Goal: Task Accomplishment & Management: Use online tool/utility

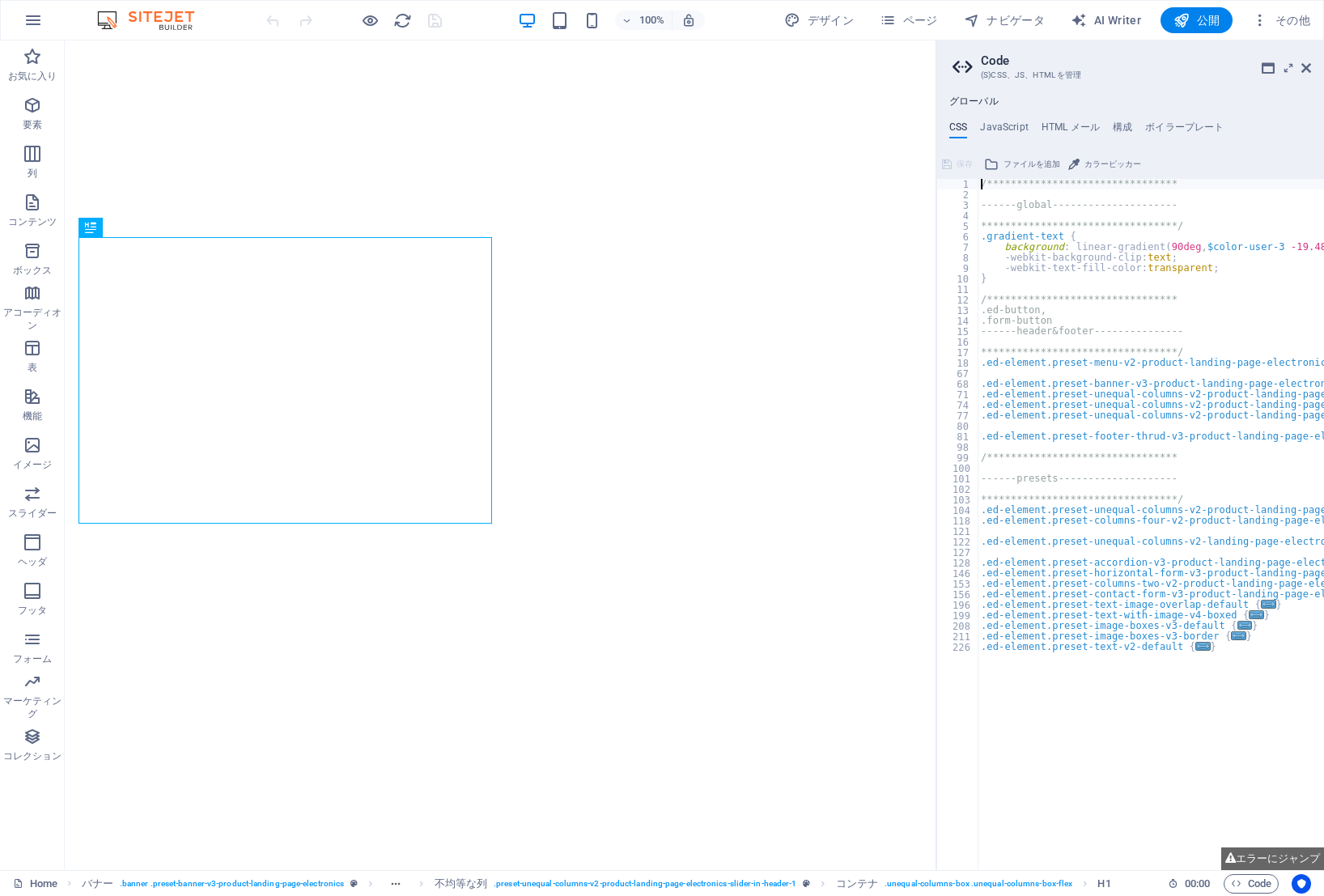
type textarea "**********"
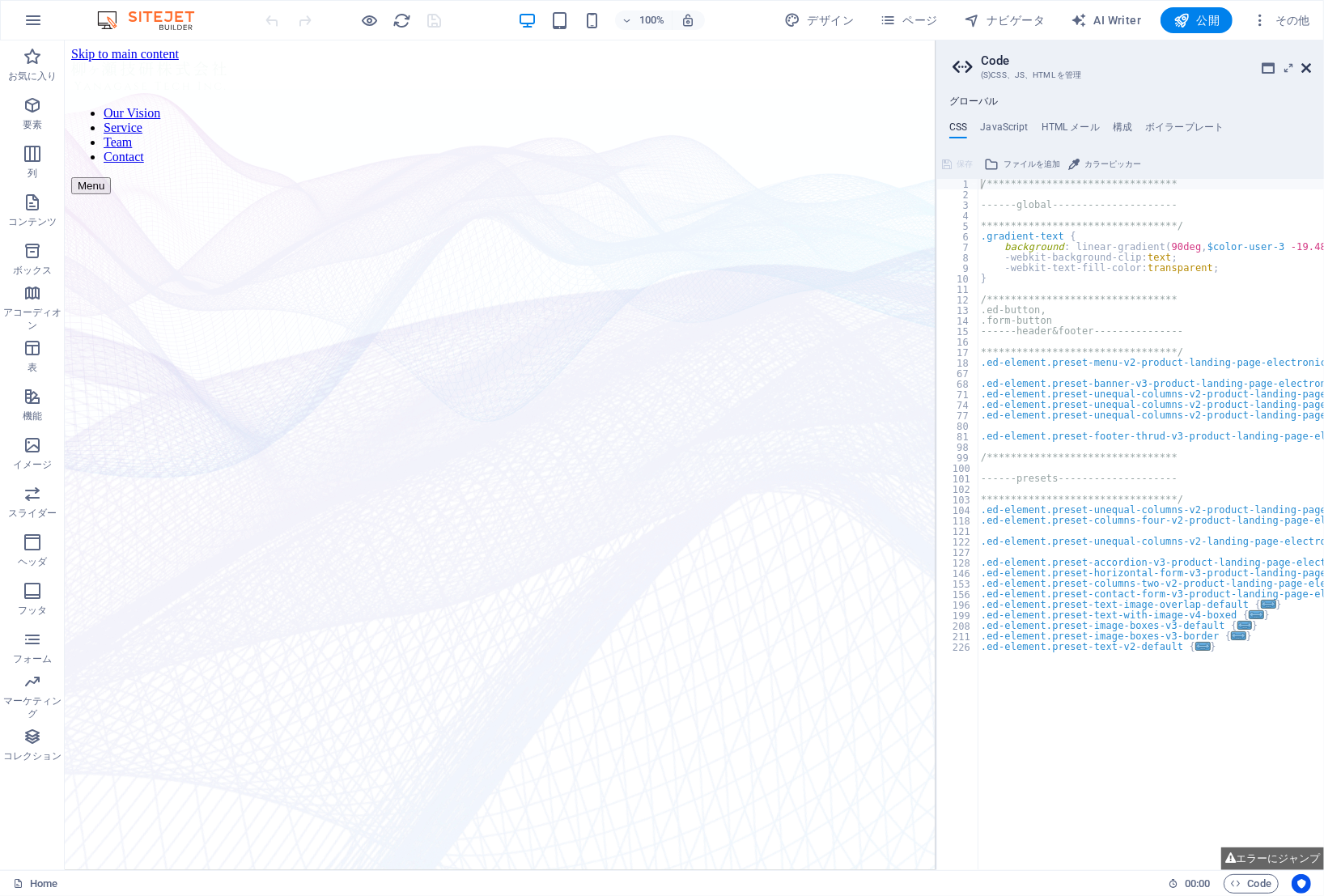
click at [1303, 61] on icon at bounding box center [1306, 68] width 10 height 13
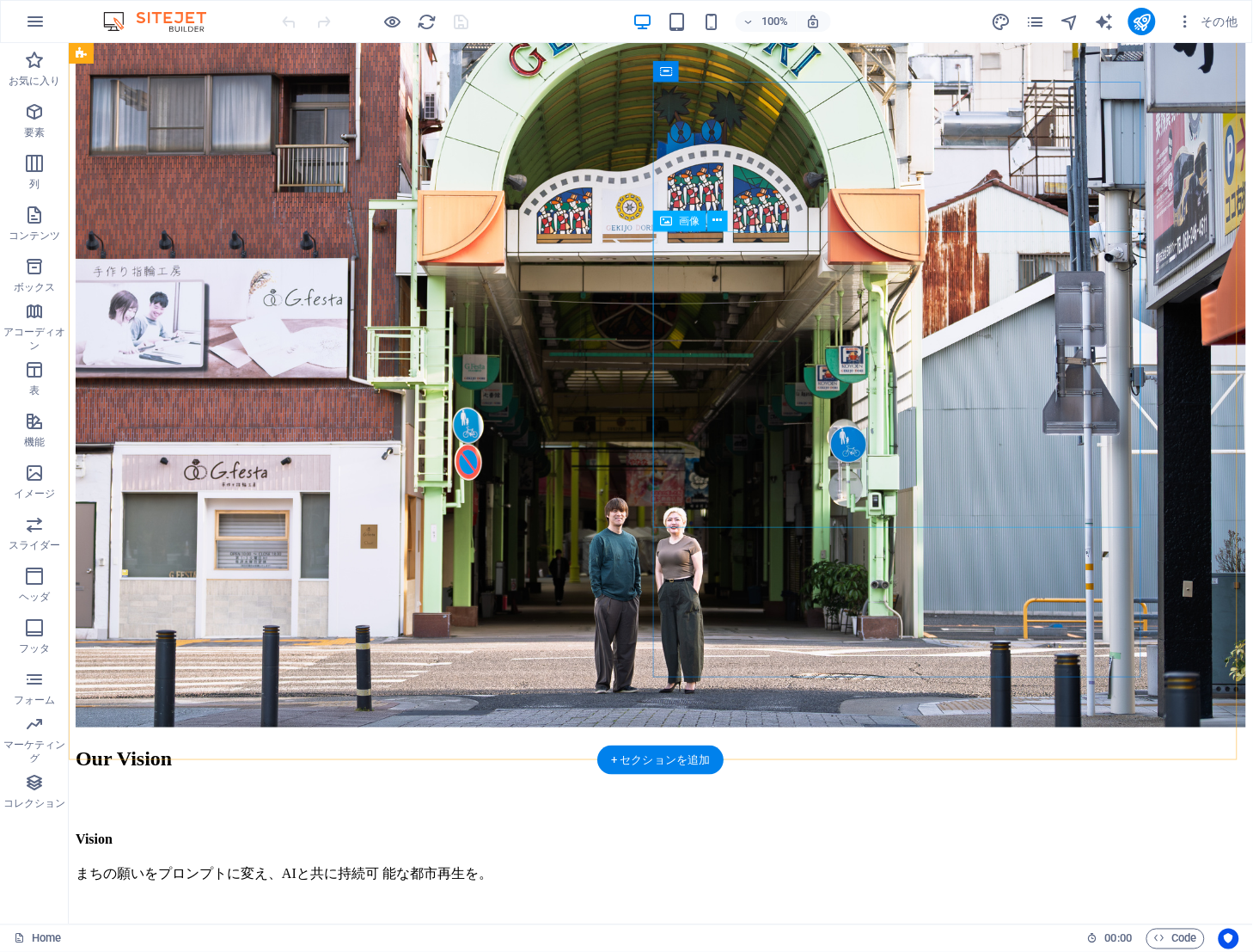
scroll to position [3922, 0]
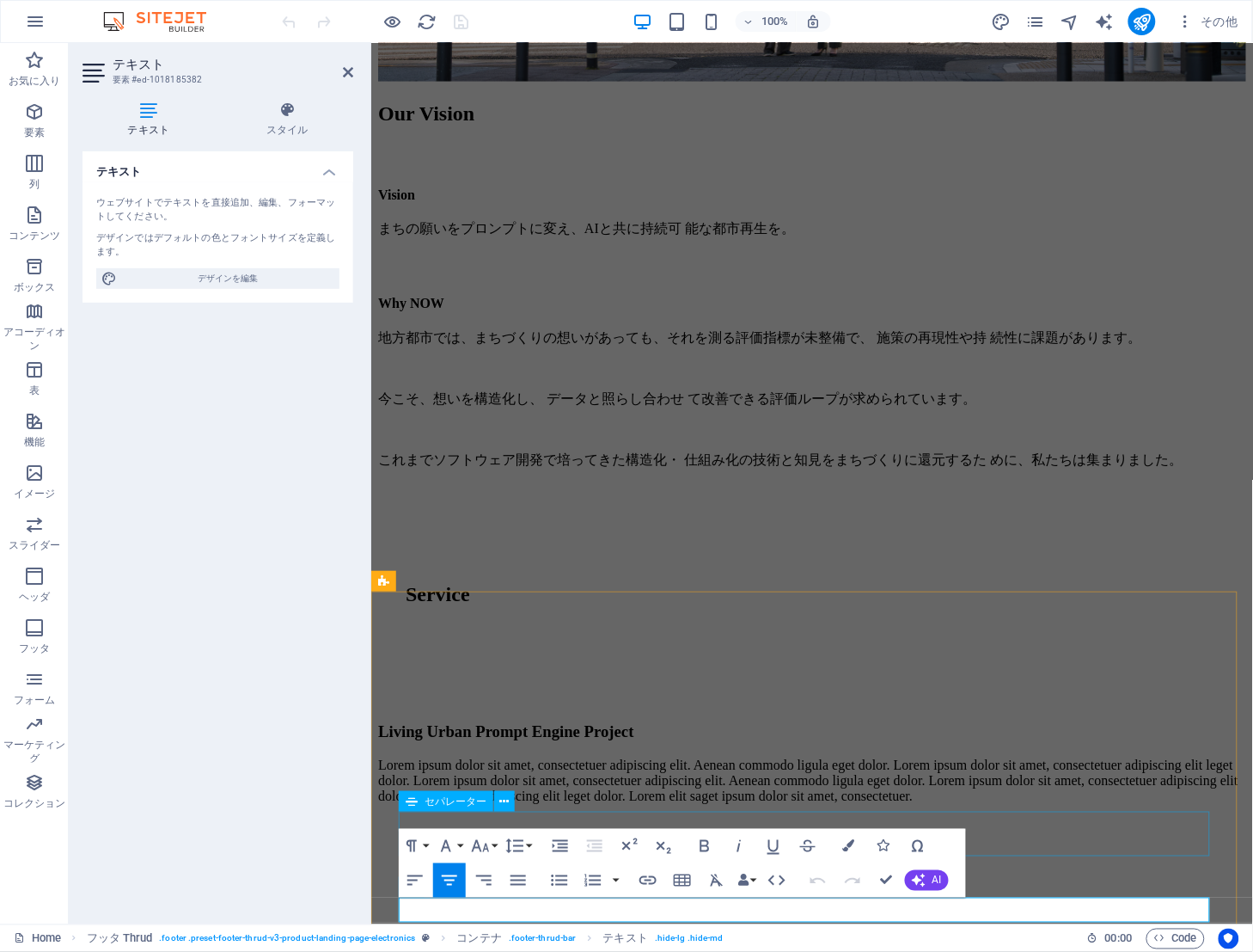
scroll to position [4026, 0]
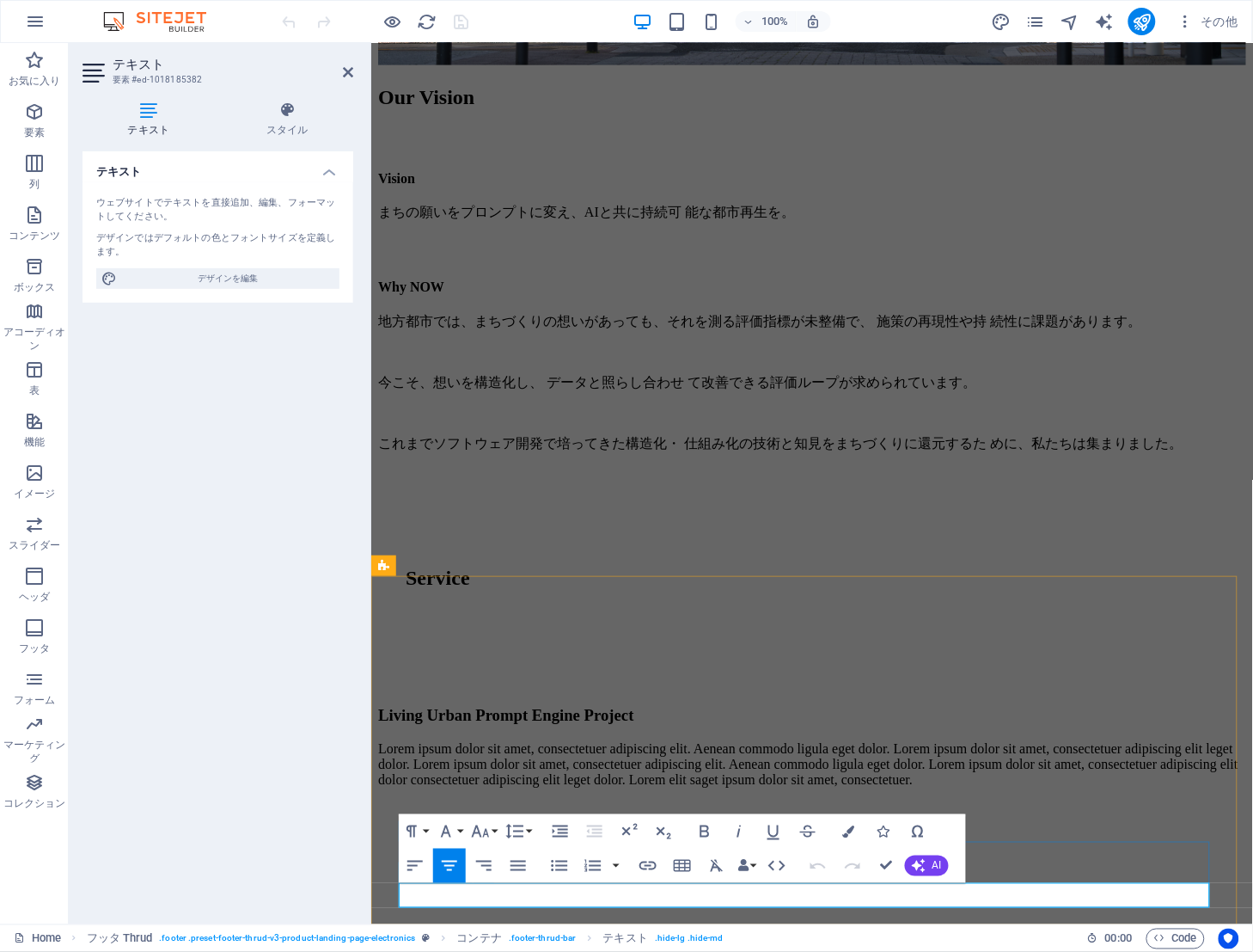
drag, startPoint x: 717, startPoint y: 898, endPoint x: 745, endPoint y: 896, distance: 28.1
drag, startPoint x: 718, startPoint y: 891, endPoint x: 918, endPoint y: 896, distance: 200.1
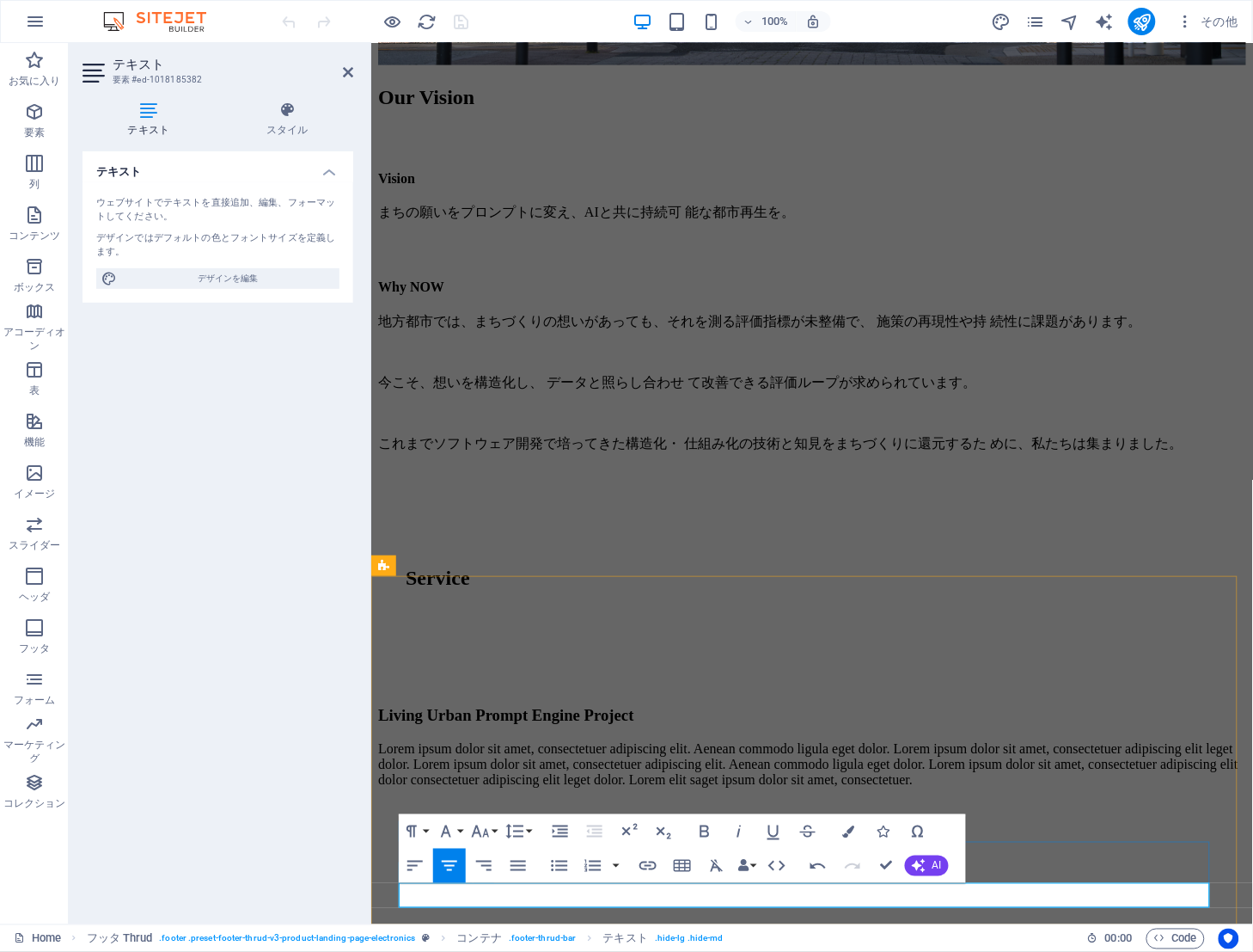
copy span "2025 Yanagase Tech."
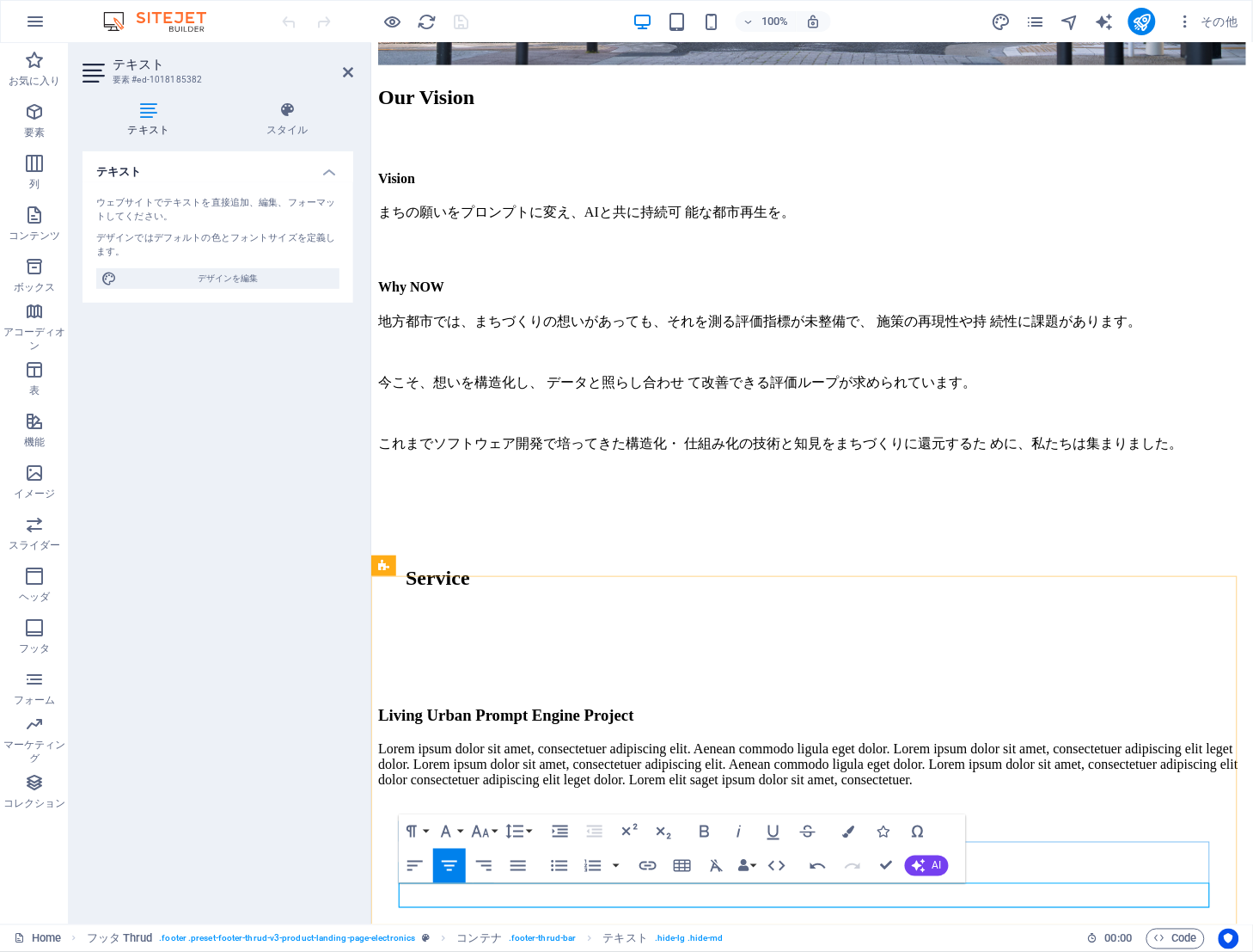
copy span "2025 Yanagase Tech."
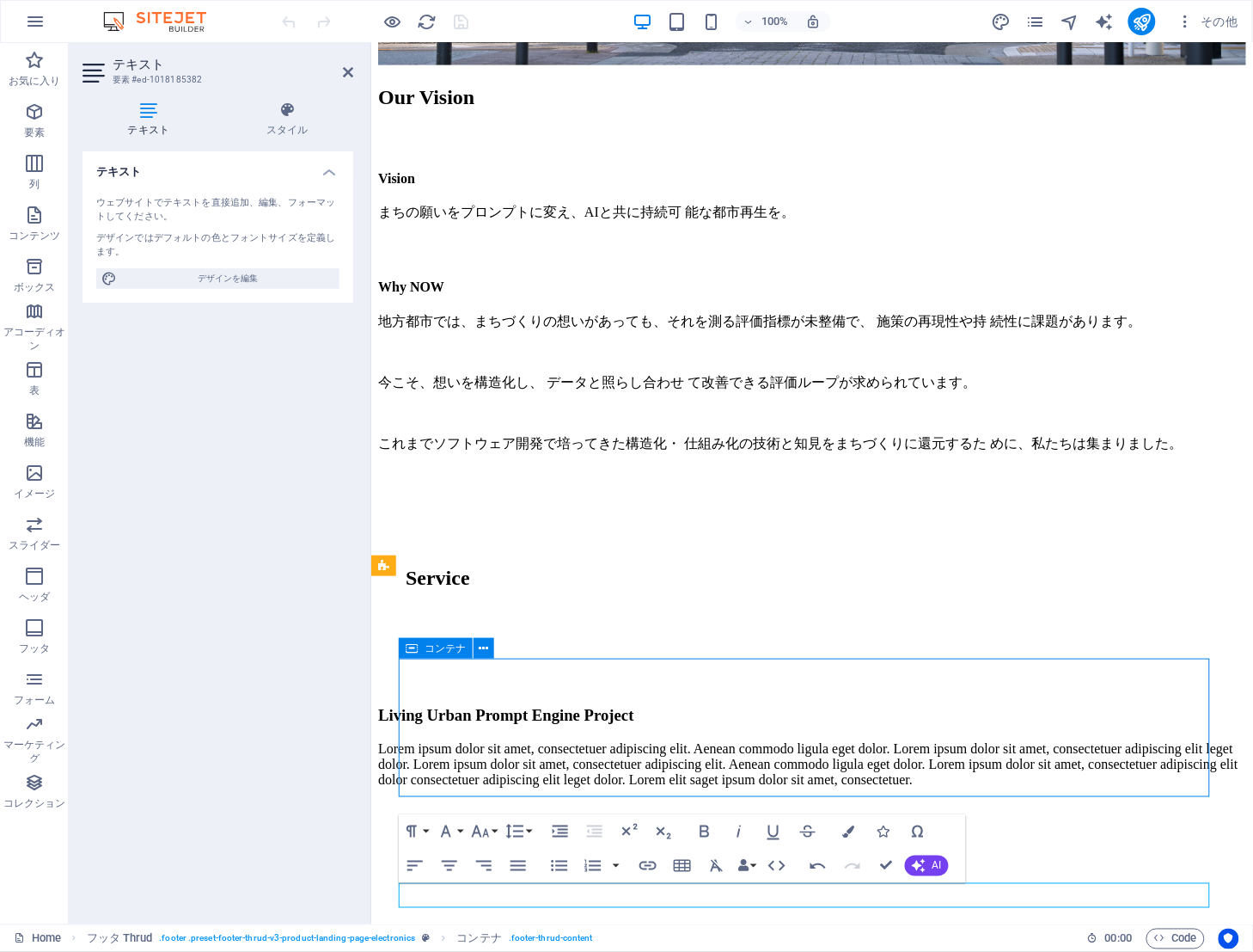
scroll to position [3922, 0]
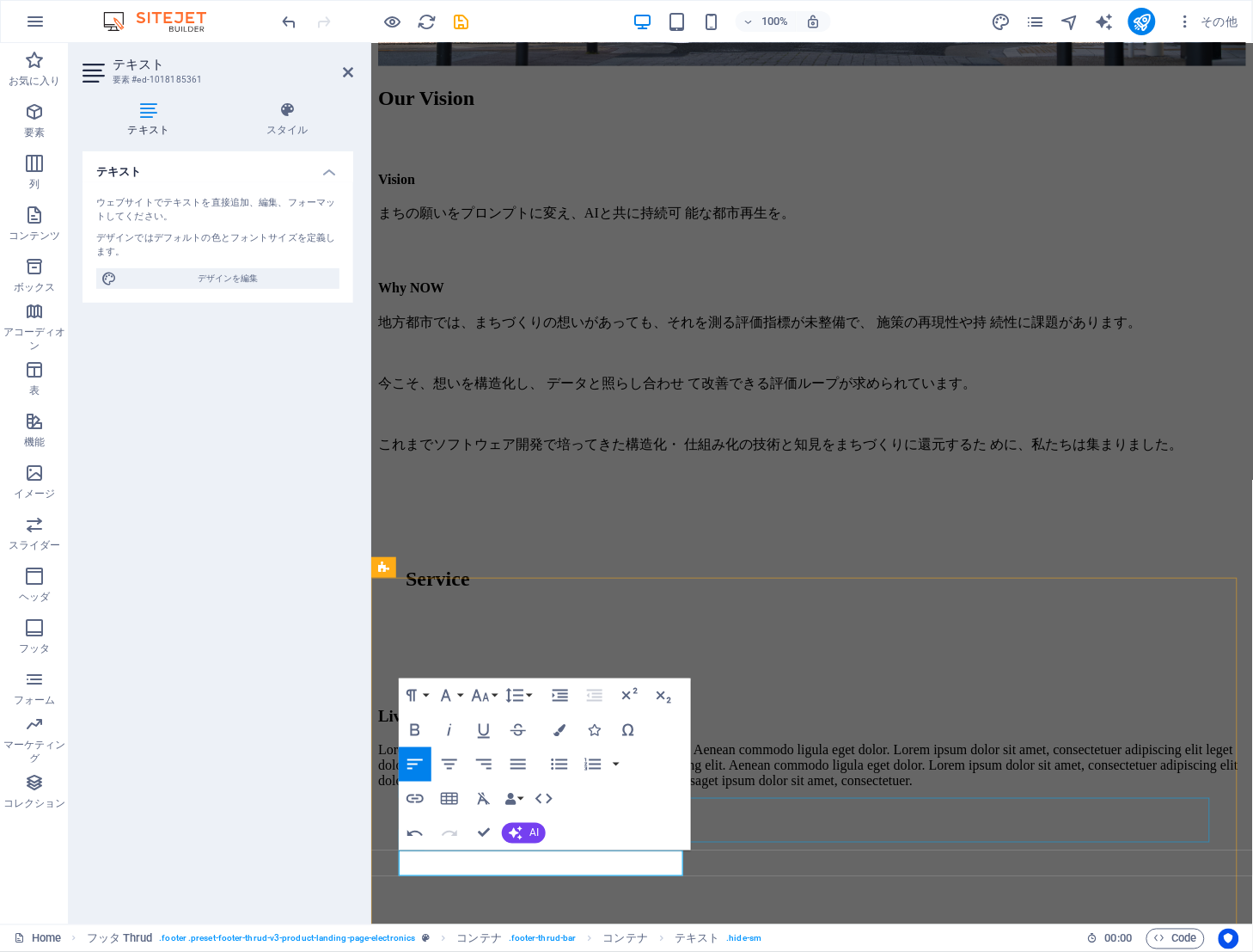
scroll to position [0, 3]
drag, startPoint x: 517, startPoint y: 865, endPoint x: 378, endPoint y: 865, distance: 139.0
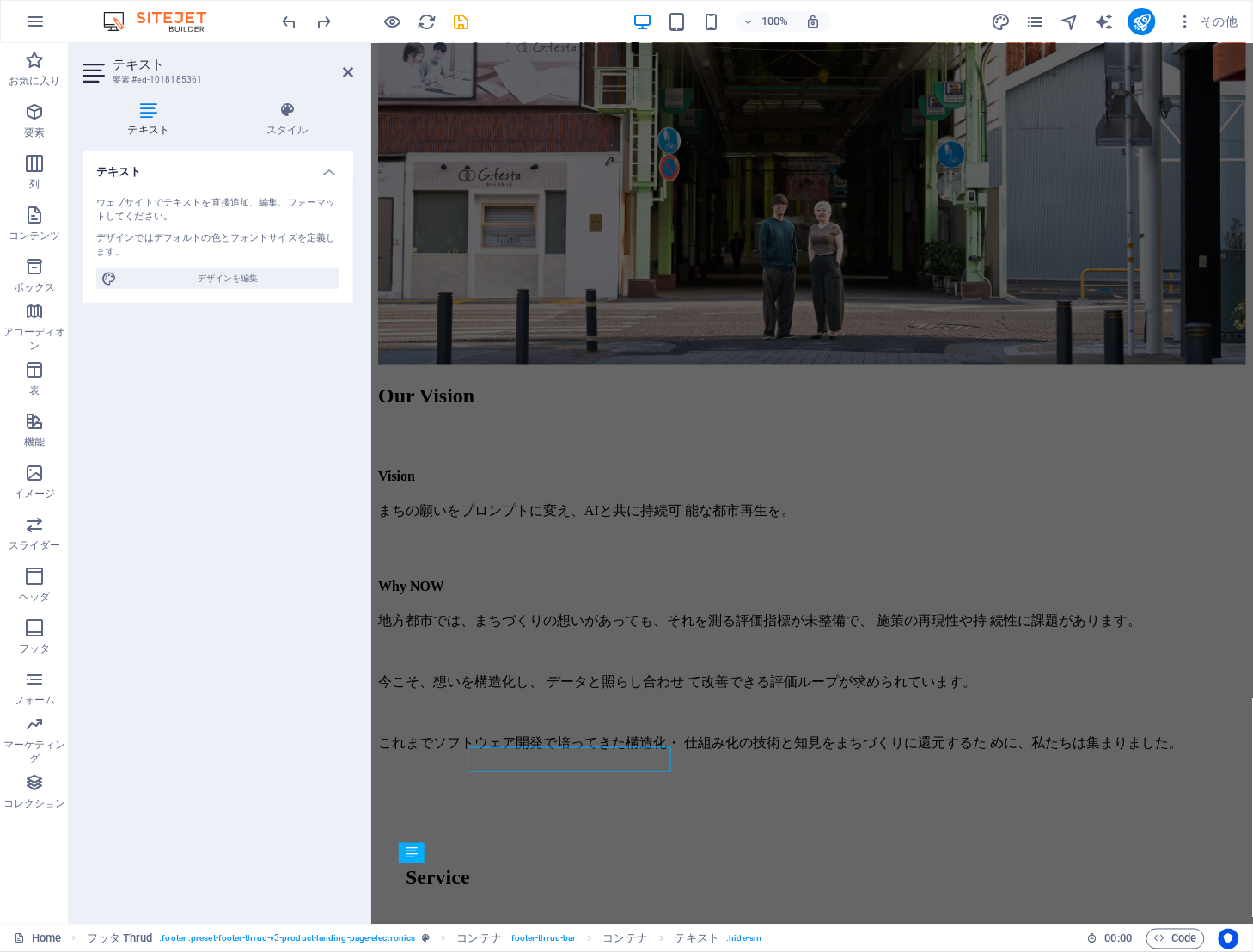
scroll to position [4025, 0]
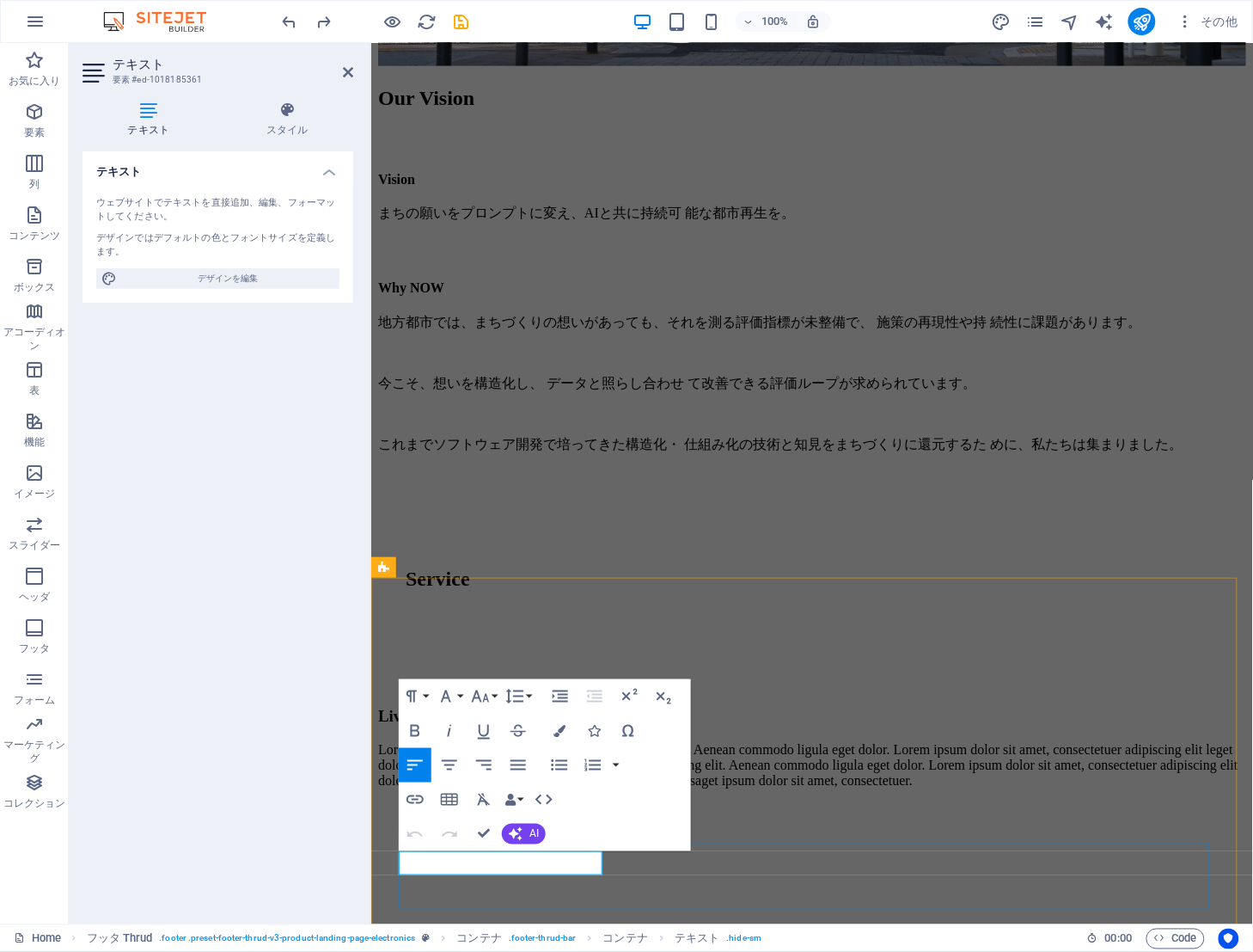
drag, startPoint x: 413, startPoint y: 864, endPoint x: 618, endPoint y: 869, distance: 205.1
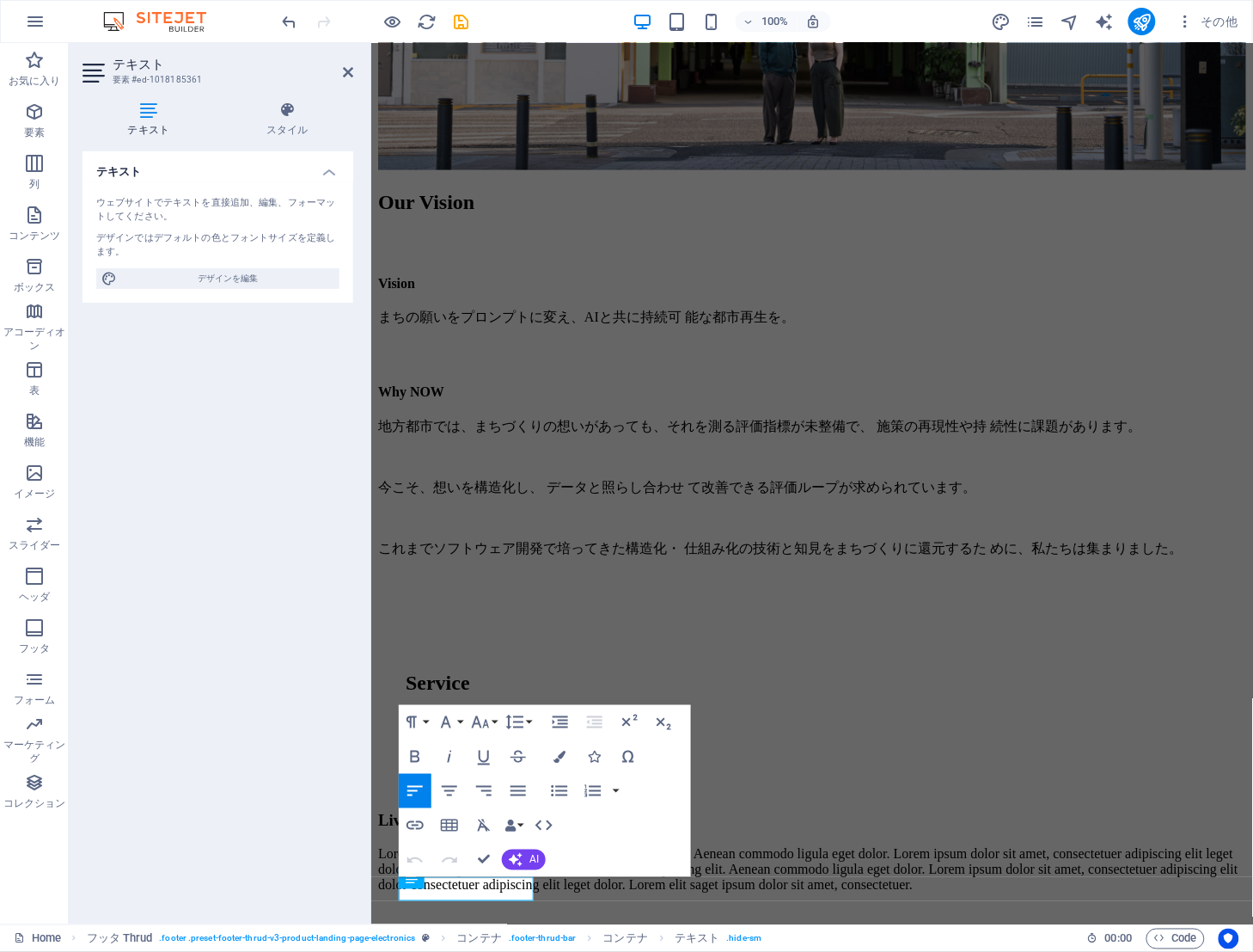
scroll to position [3999, 0]
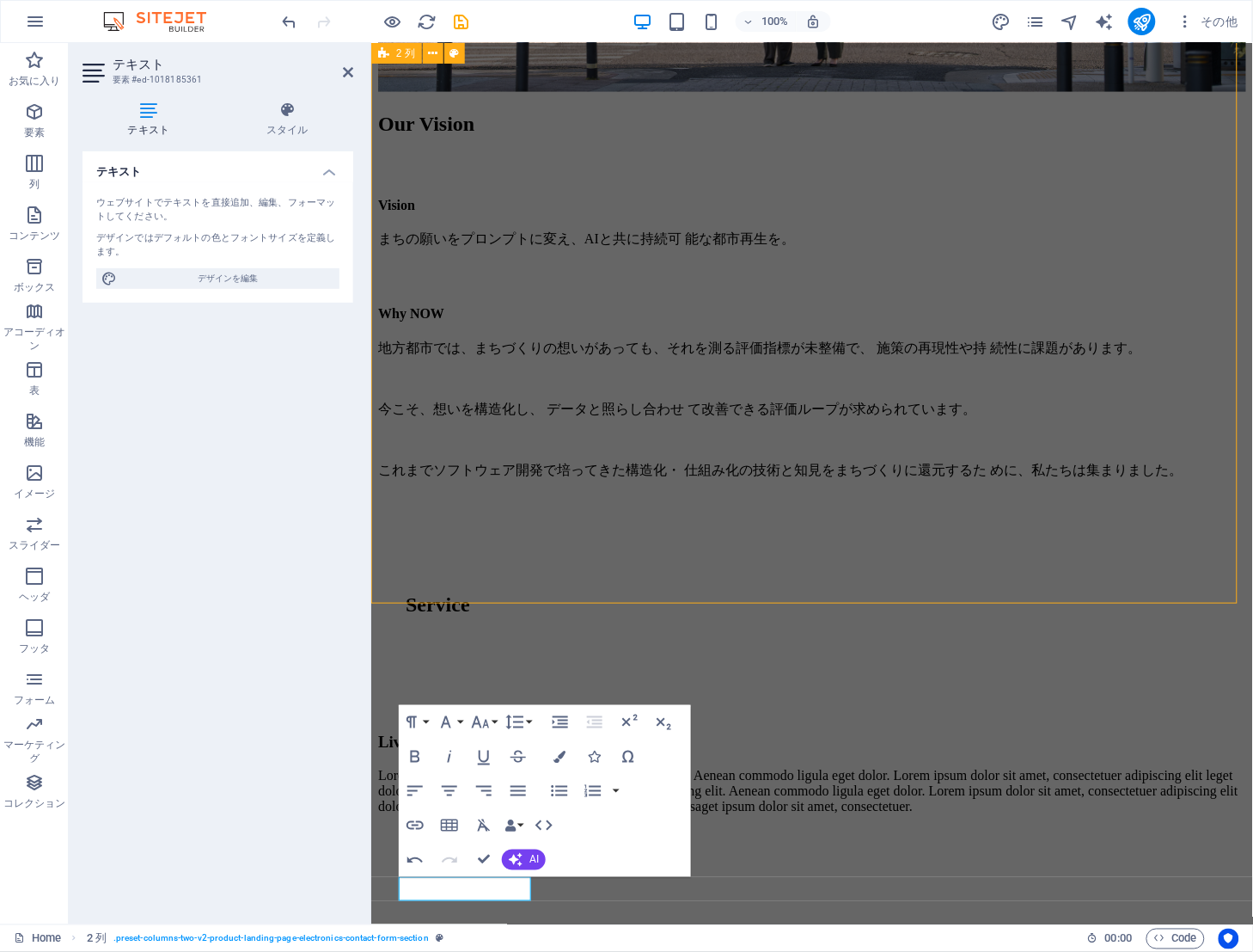
scroll to position [3920, 0]
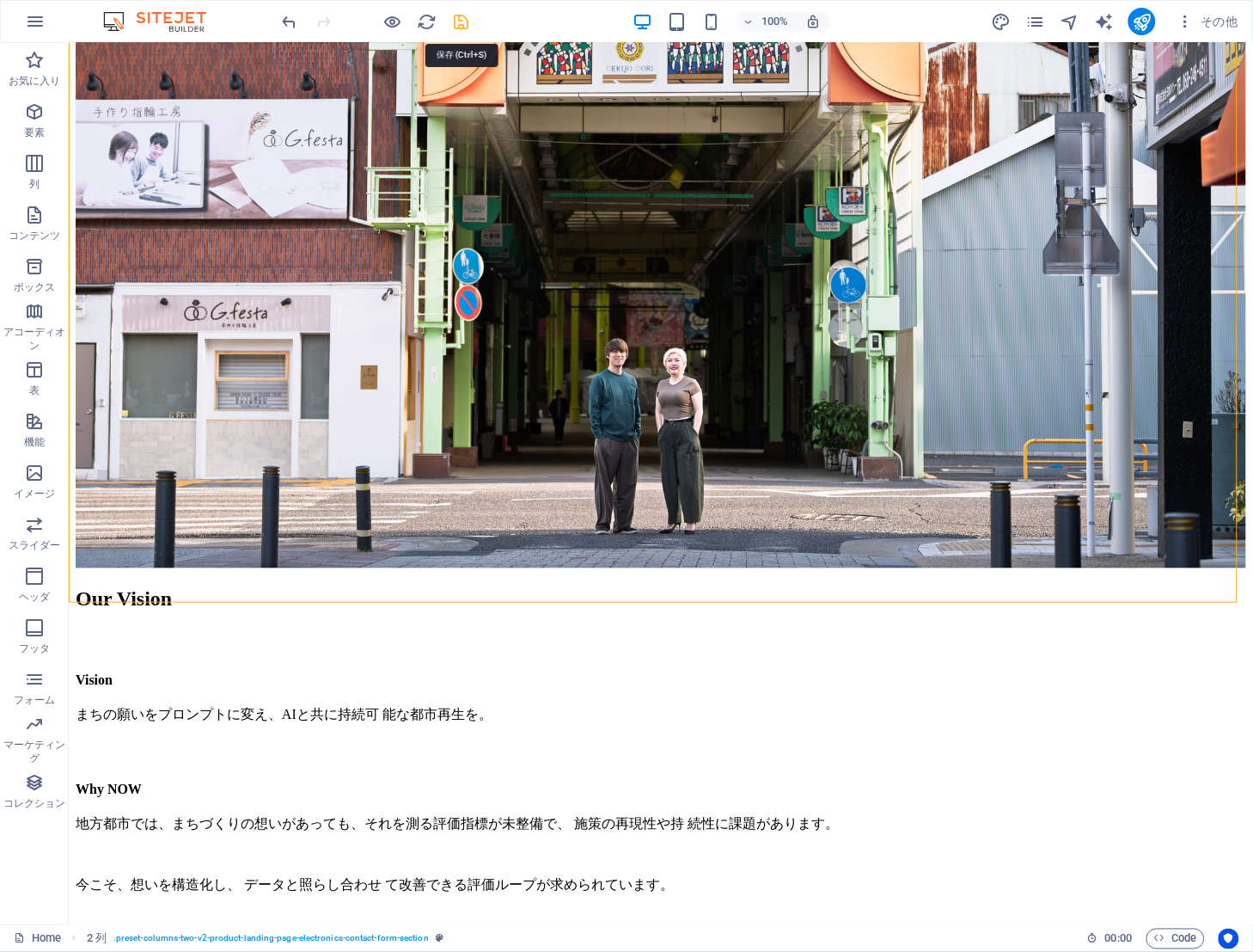
click at [466, 19] on icon "save" at bounding box center [462, 22] width 20 height 20
checkbox input "false"
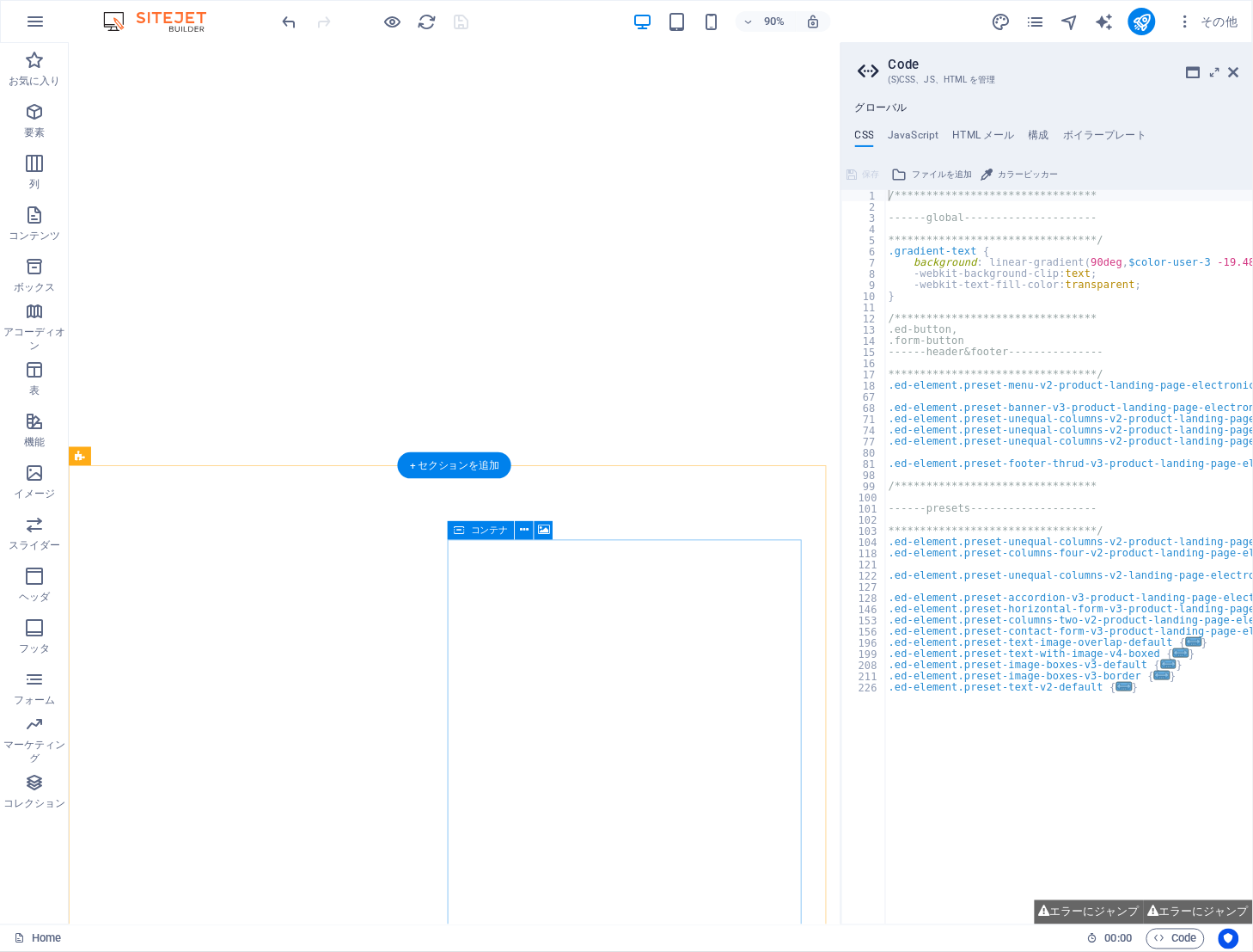
scroll to position [1397, 0]
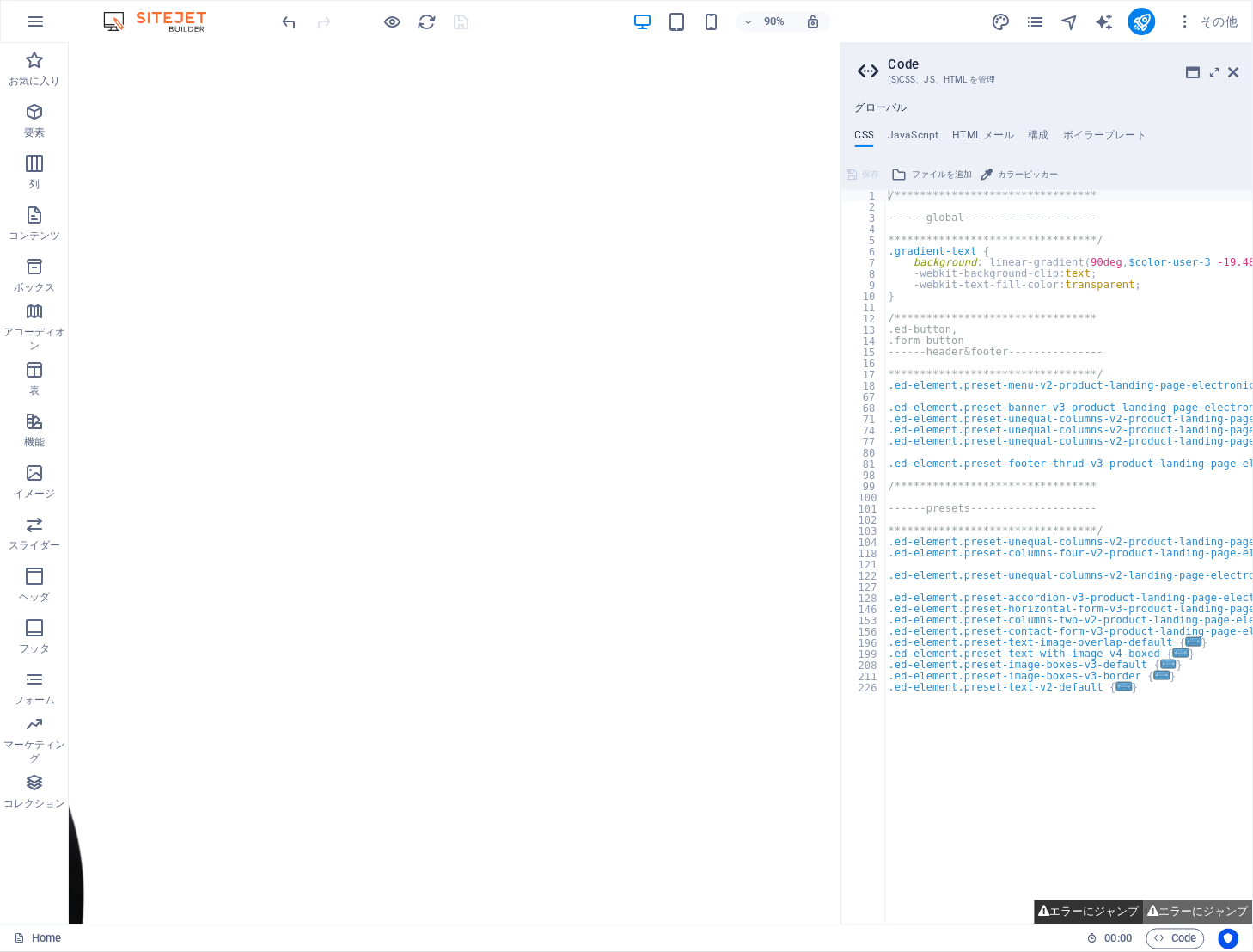
click at [1098, 914] on button "エラーにジャンプ" at bounding box center [1090, 912] width 109 height 24
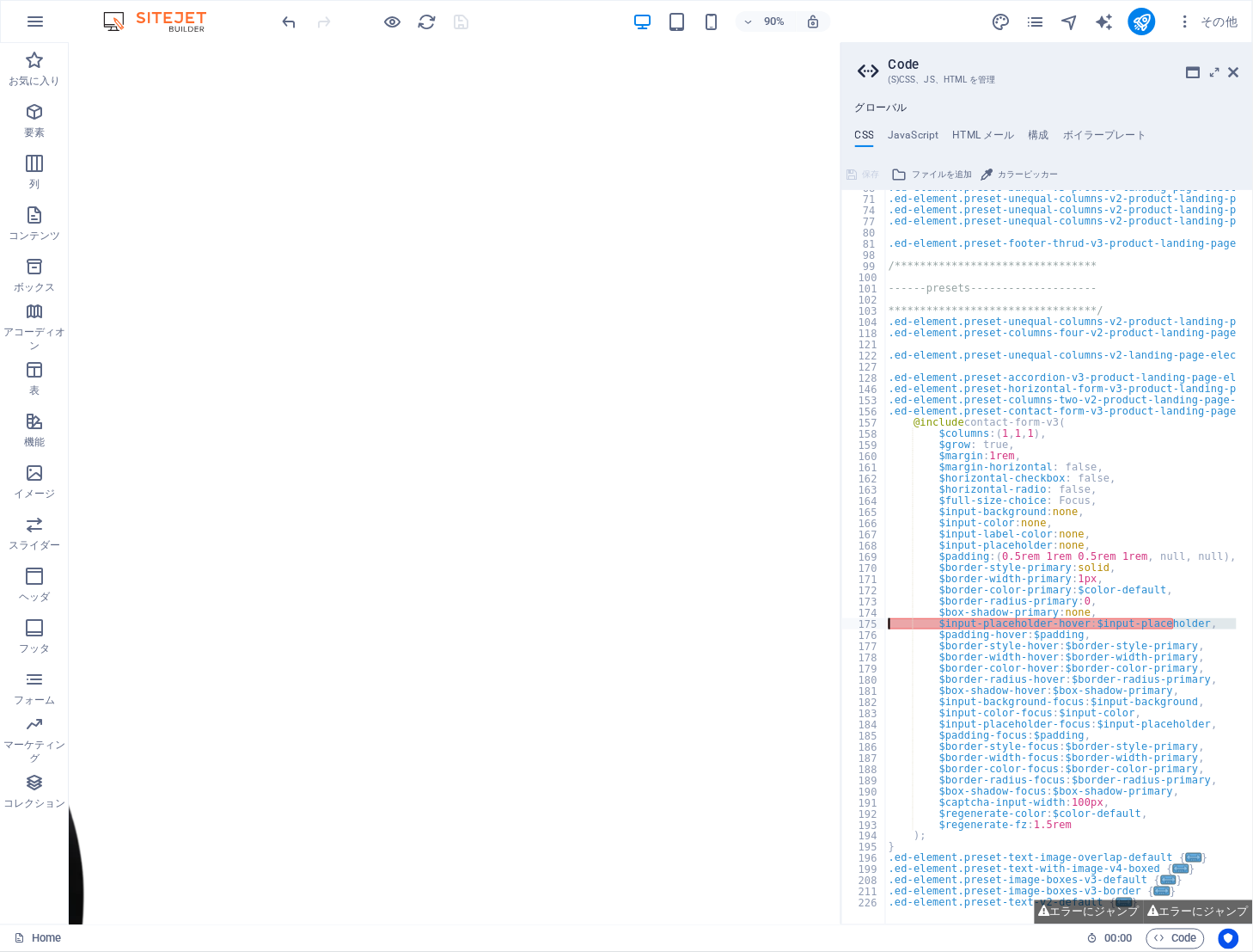
click at [870, 619] on div "175" at bounding box center [864, 624] width 45 height 11
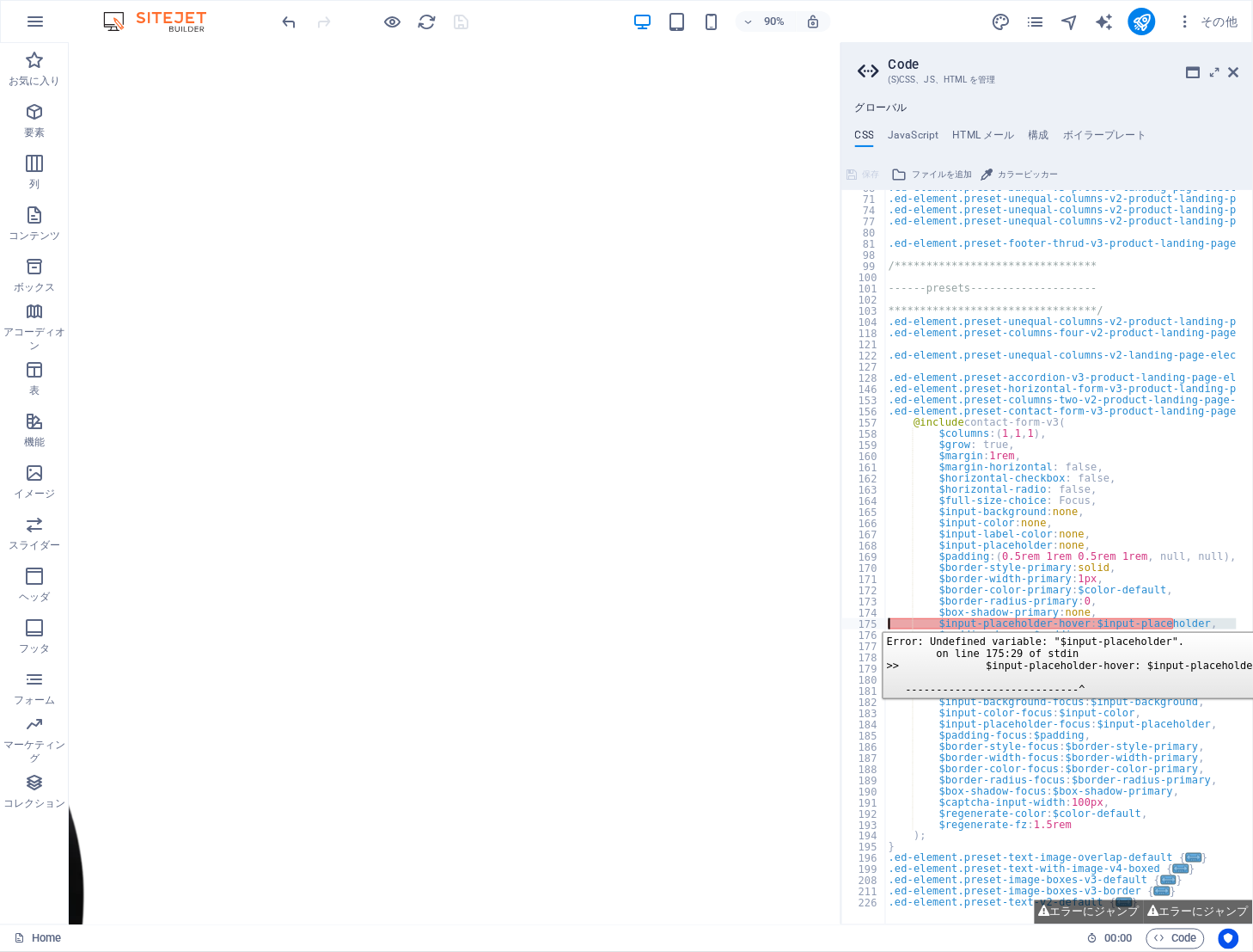
type textarea "$padding-hover: $padding,"
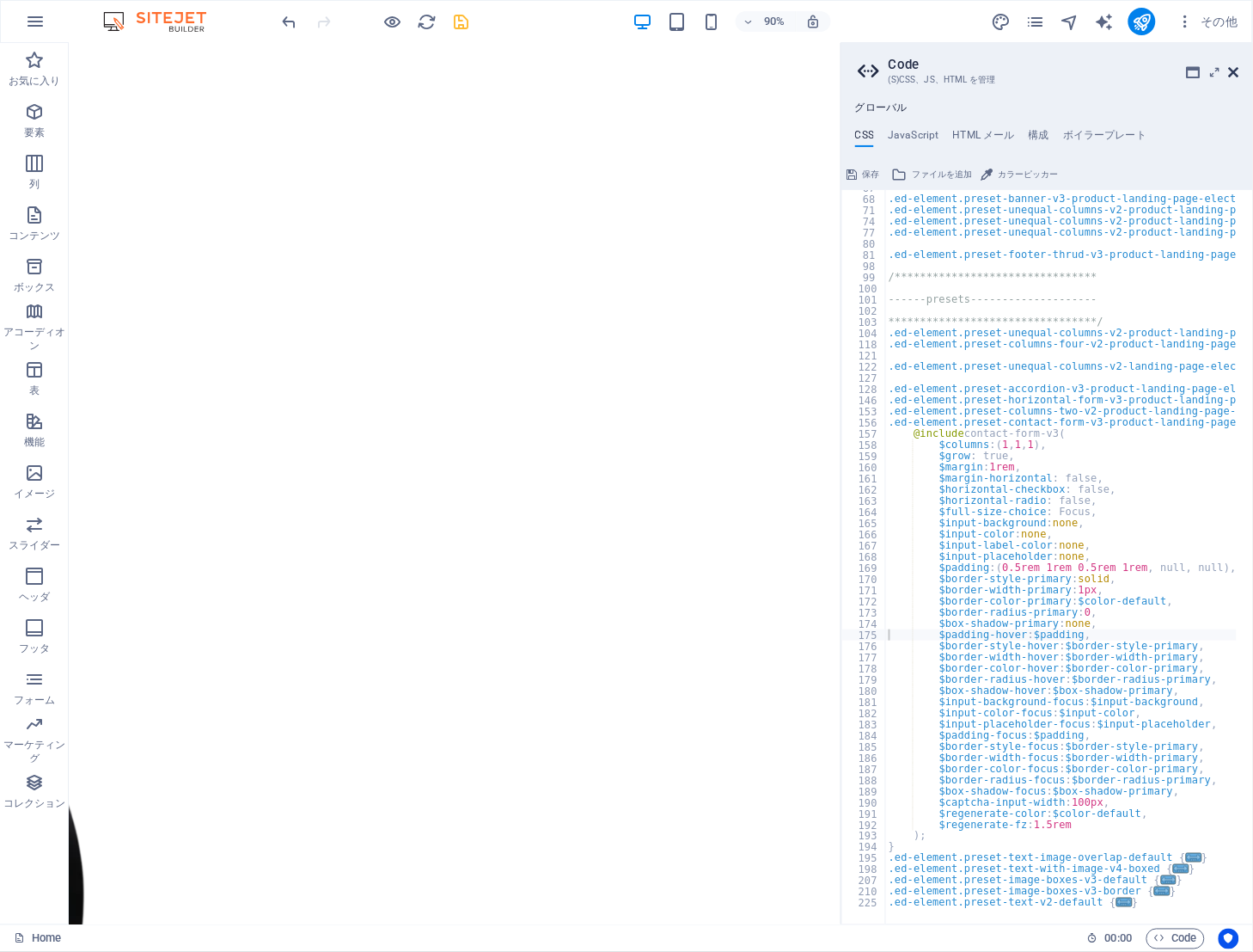
click at [1231, 74] on icon at bounding box center [1235, 72] width 11 height 14
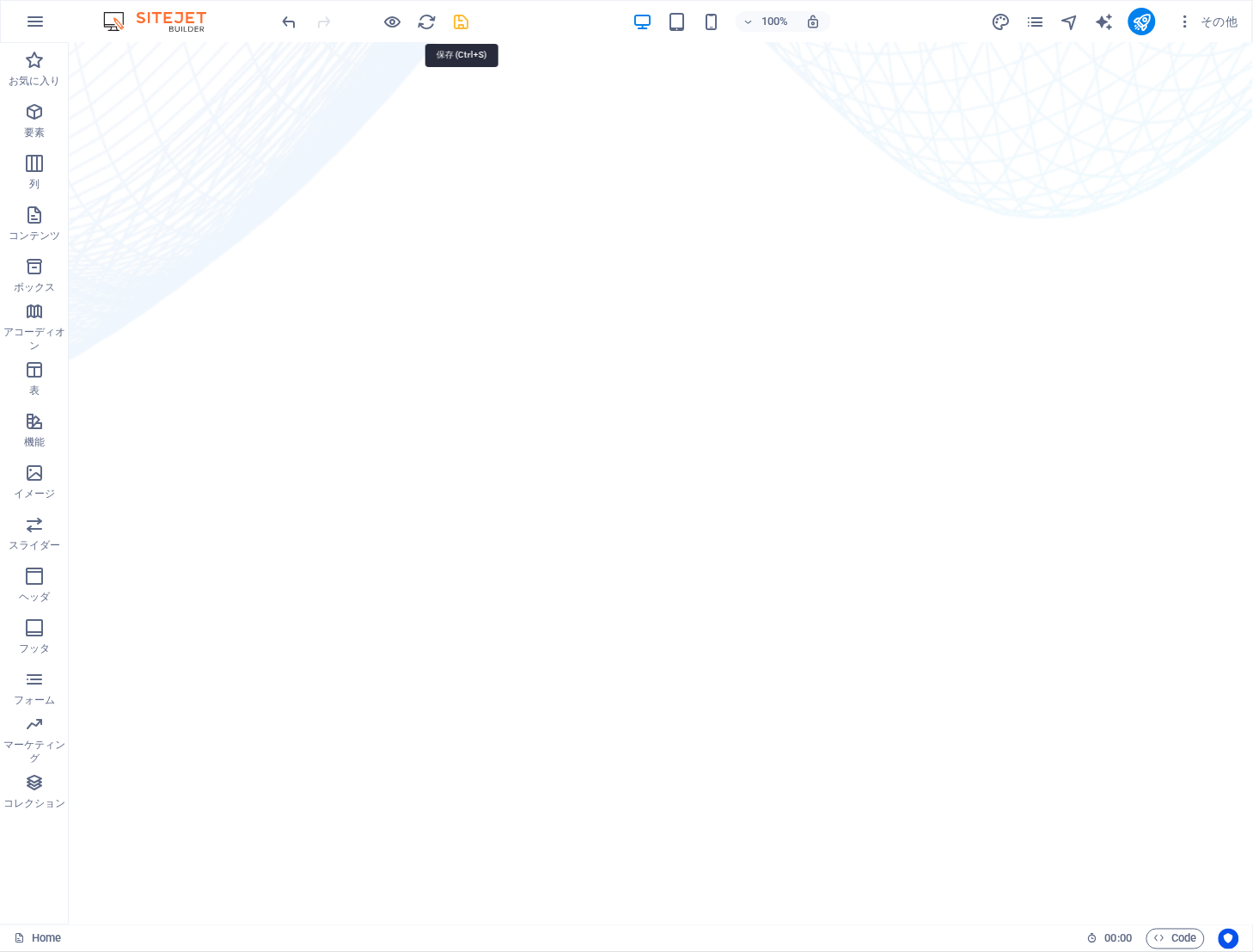
click at [460, 22] on icon "save" at bounding box center [462, 22] width 20 height 20
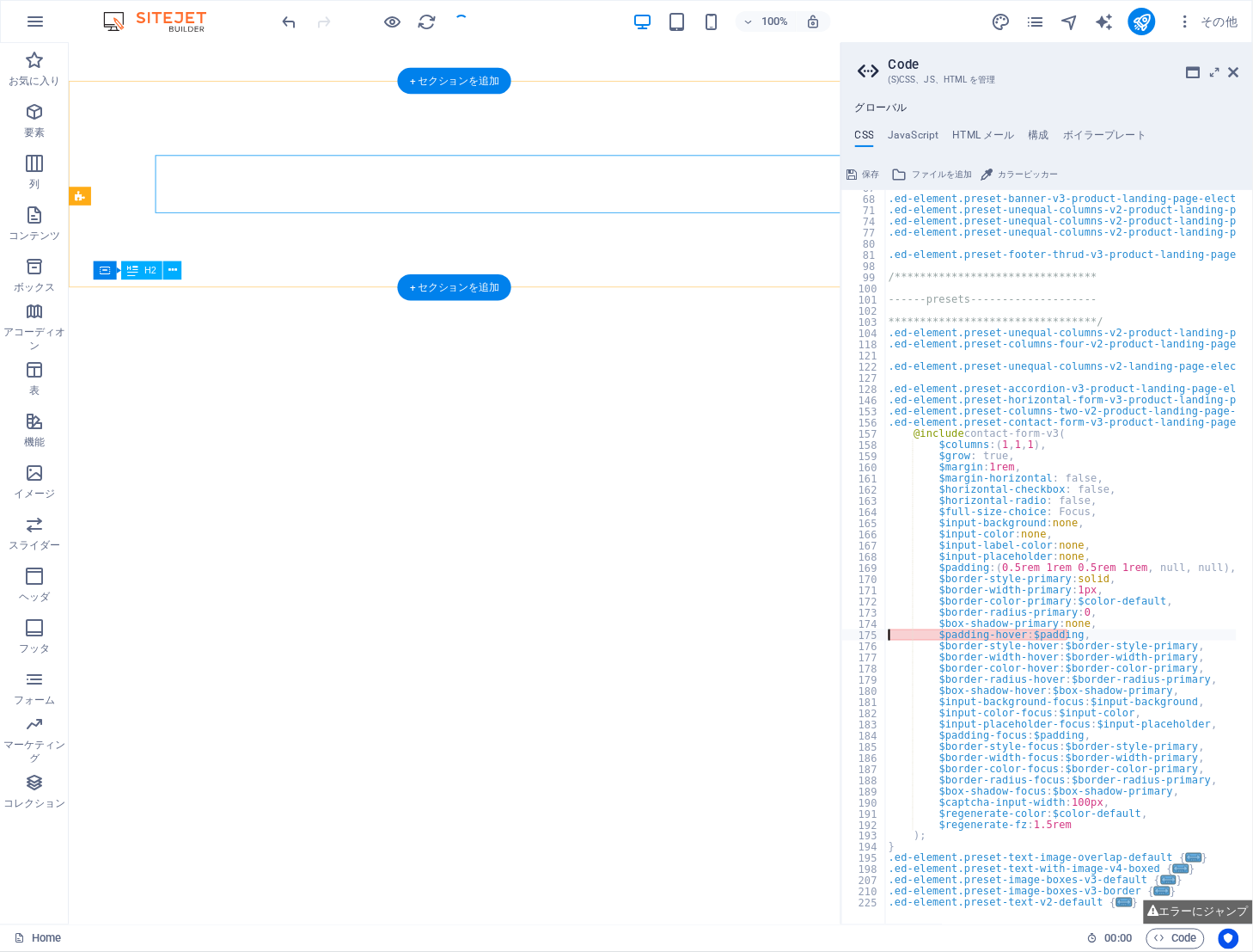
scroll to position [1397, 0]
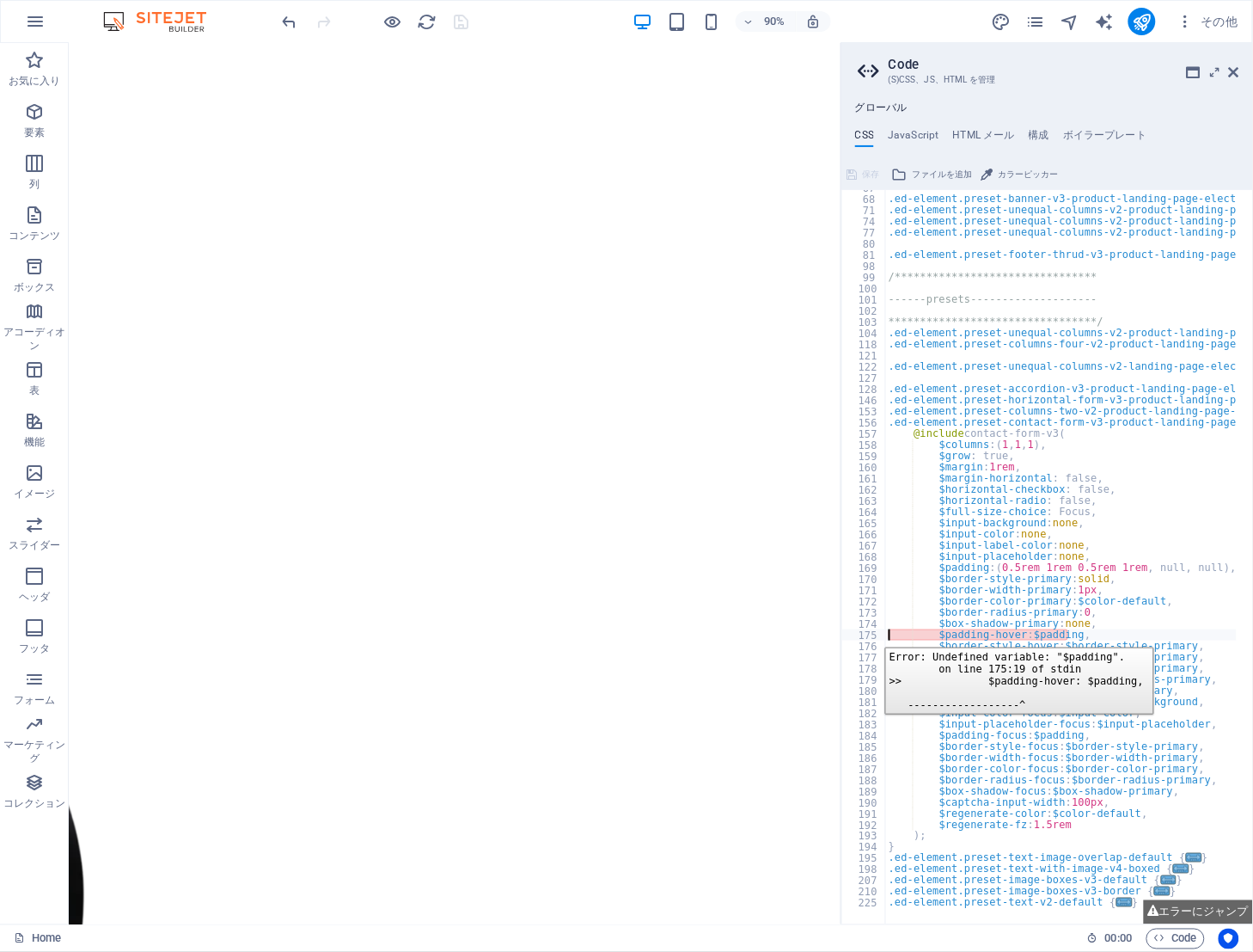
click at [873, 634] on div "175" at bounding box center [864, 635] width 45 height 11
type textarea "$border-style-hover: $border-style-primary,"
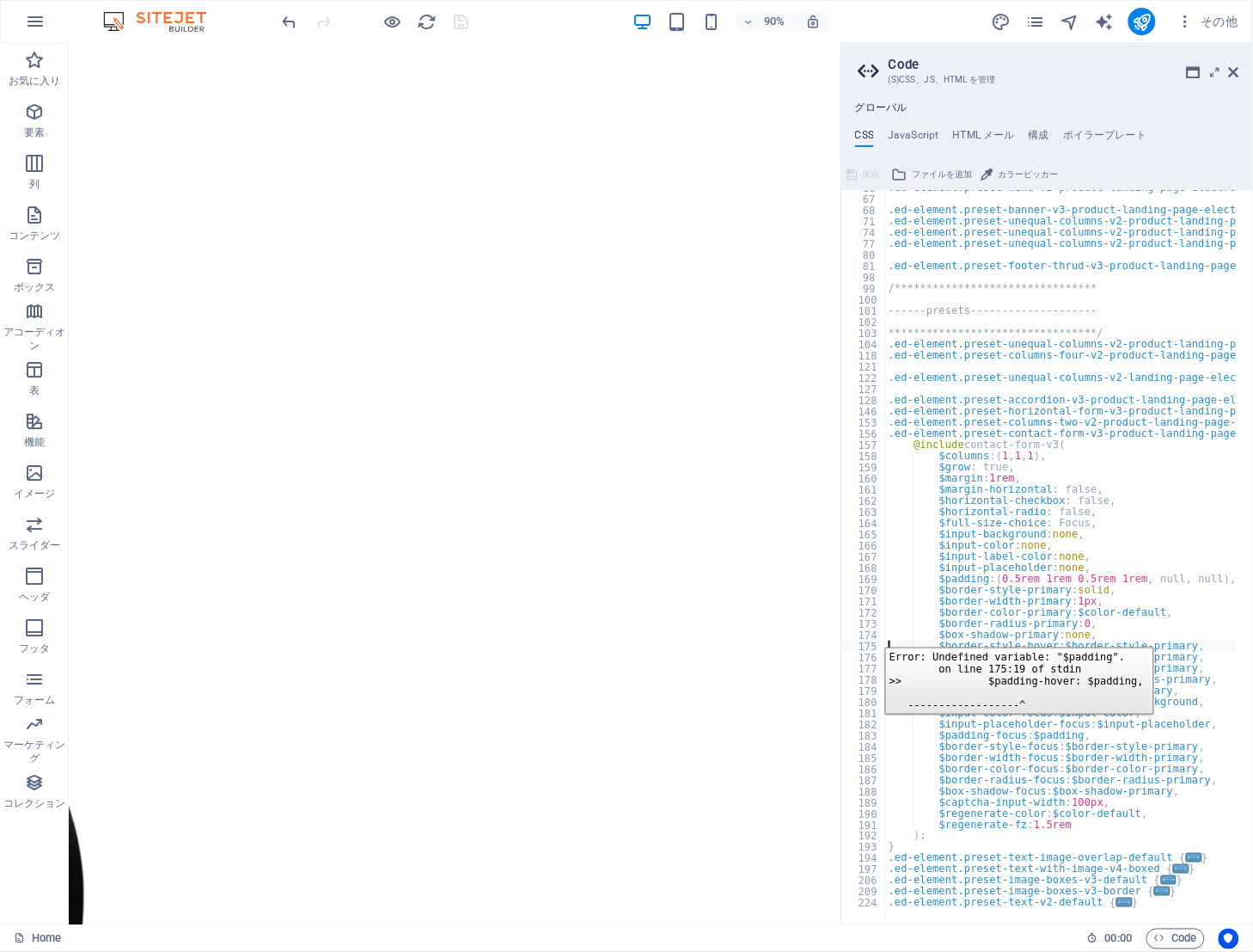
scroll to position [198, 0]
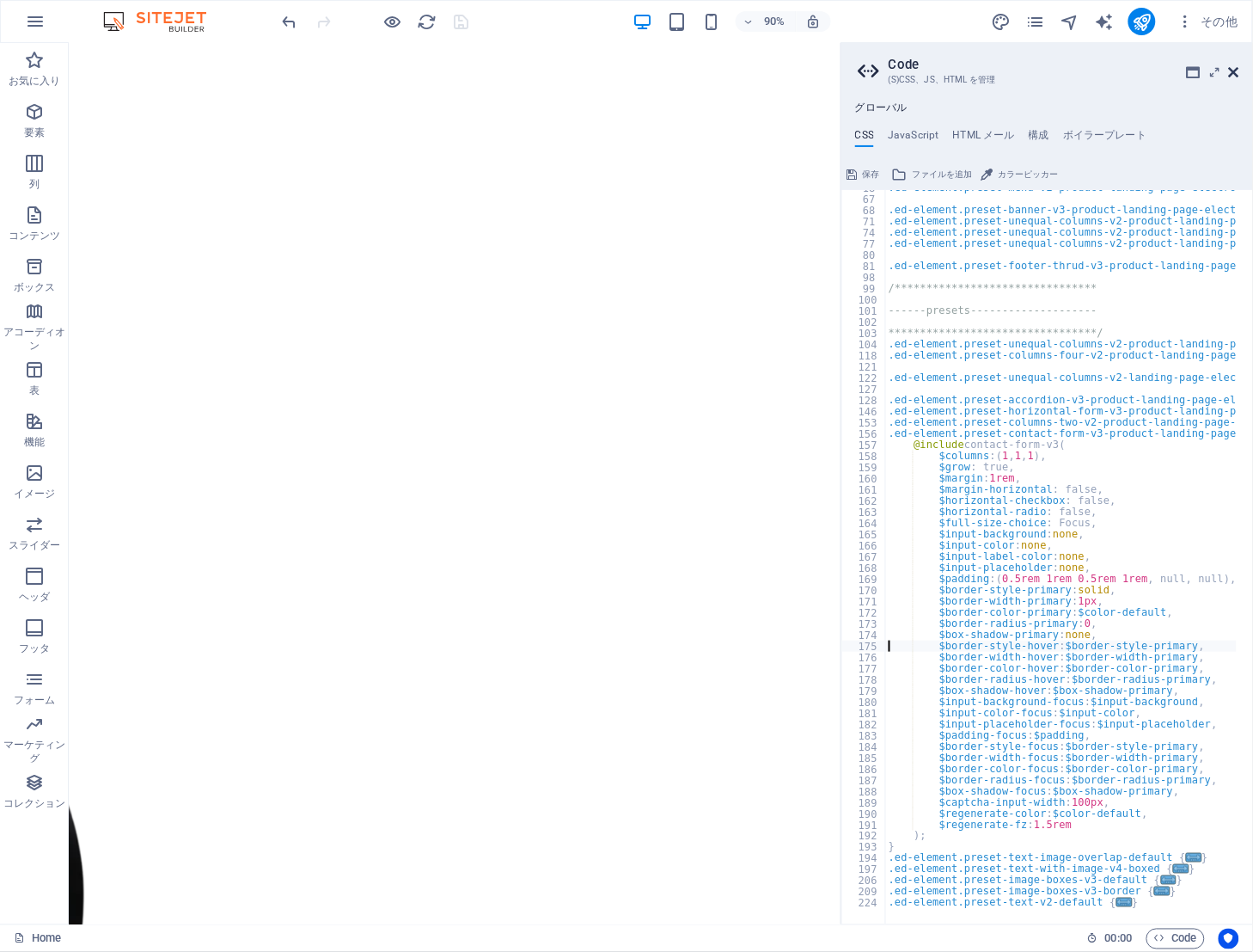
click at [1234, 65] on icon at bounding box center [1235, 72] width 11 height 14
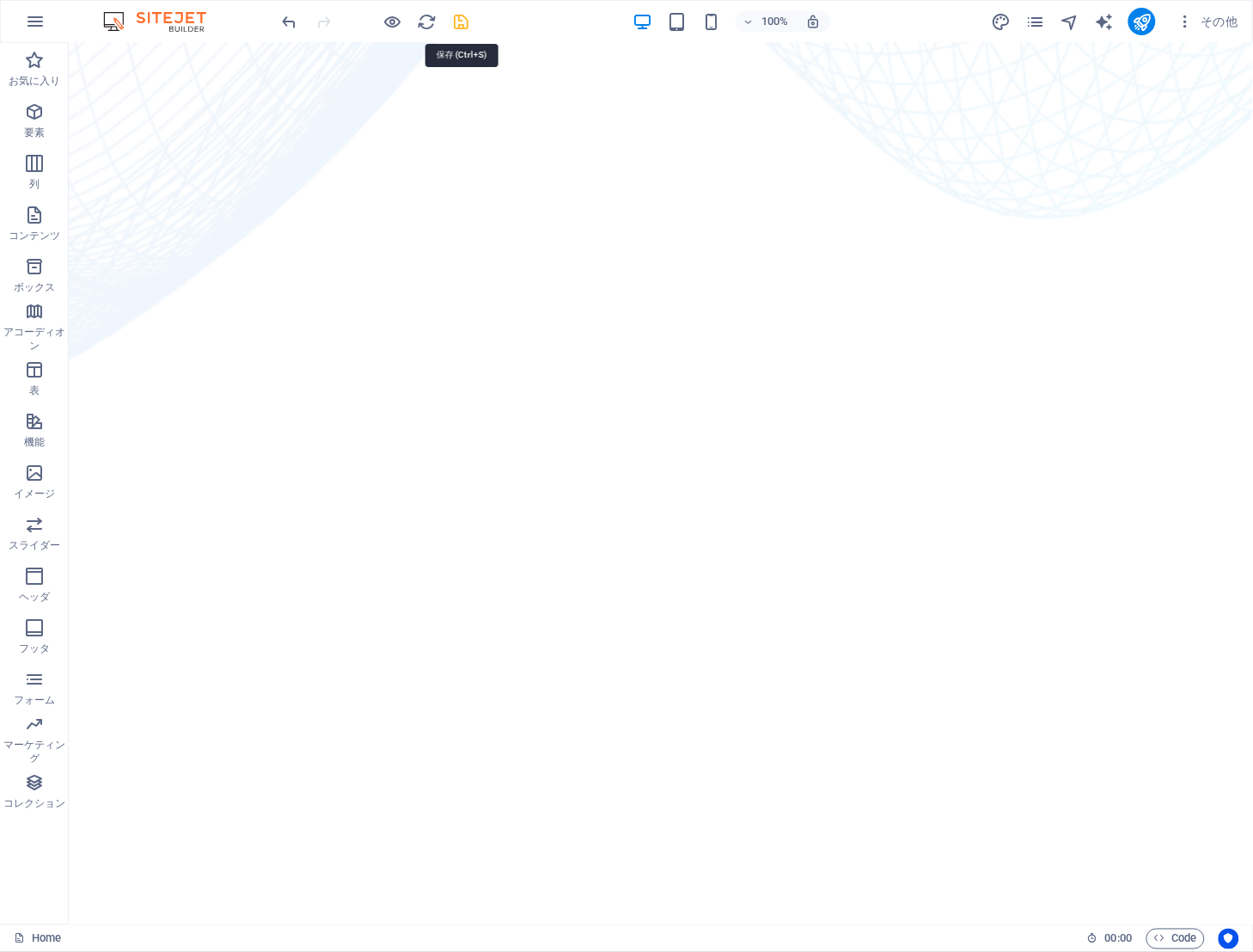
click at [454, 20] on icon "save" at bounding box center [462, 22] width 20 height 20
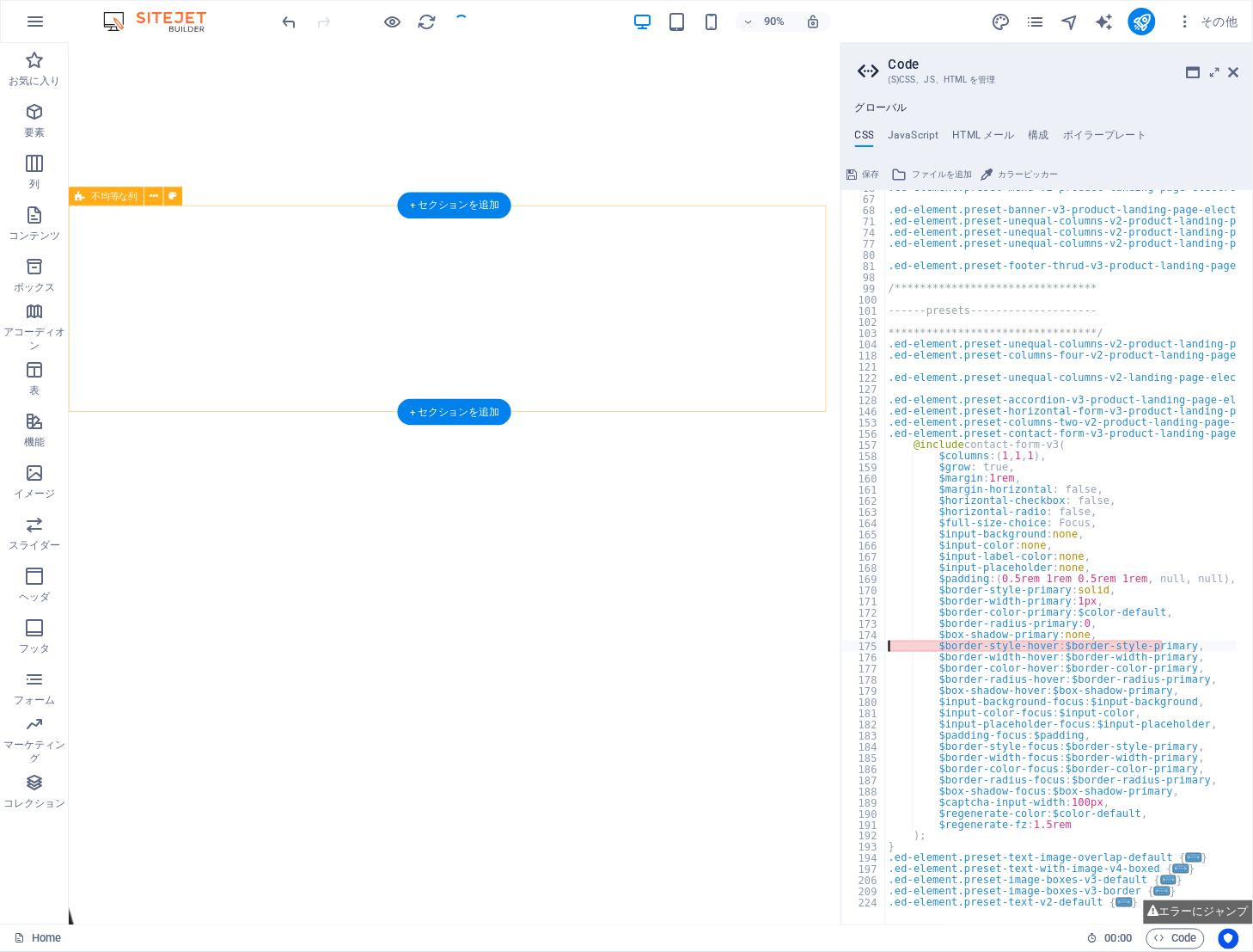
scroll to position [1397, 0]
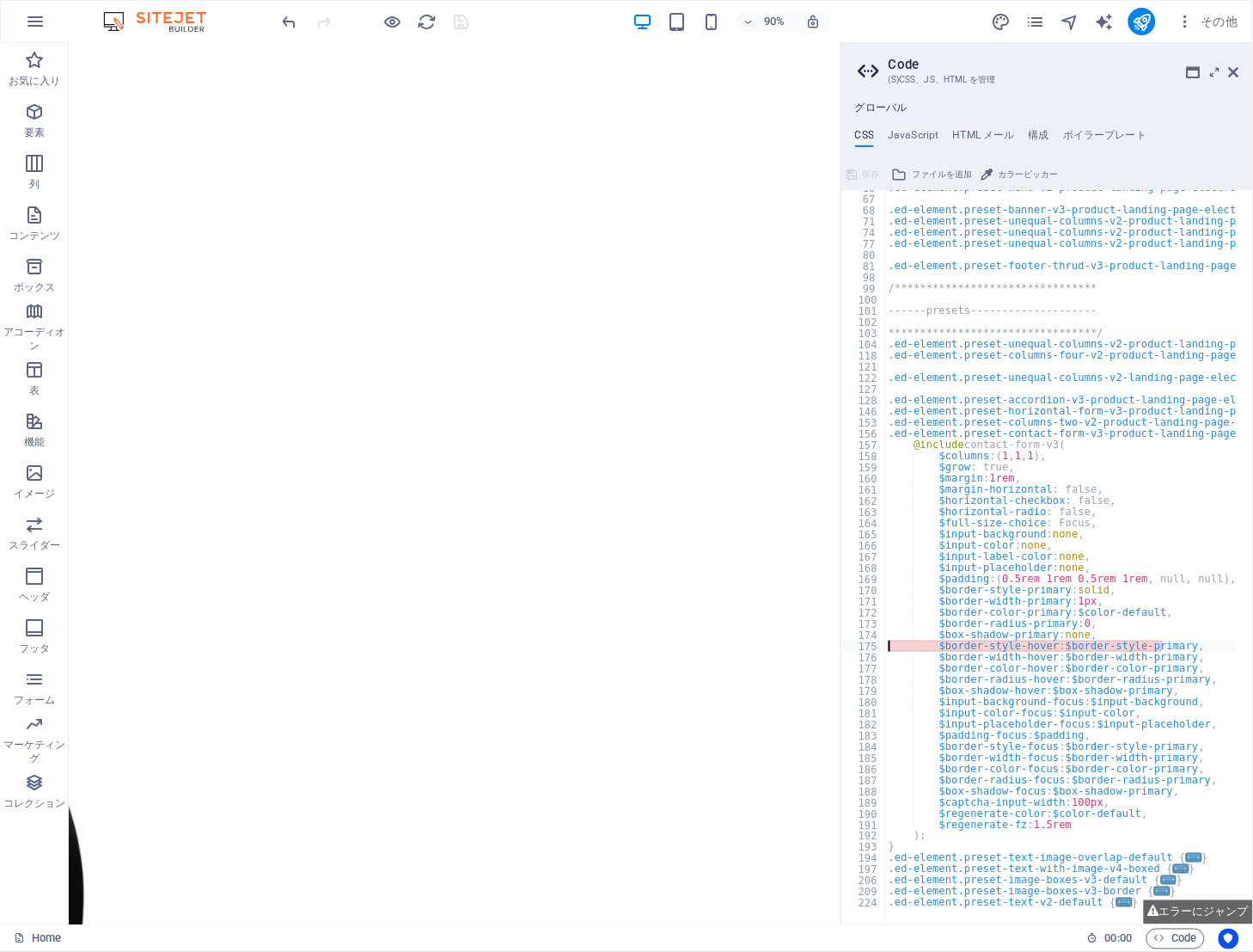
click at [868, 645] on div "175" at bounding box center [864, 645] width 45 height 11
type textarea "$border-width-hover: $border-width-primary,"
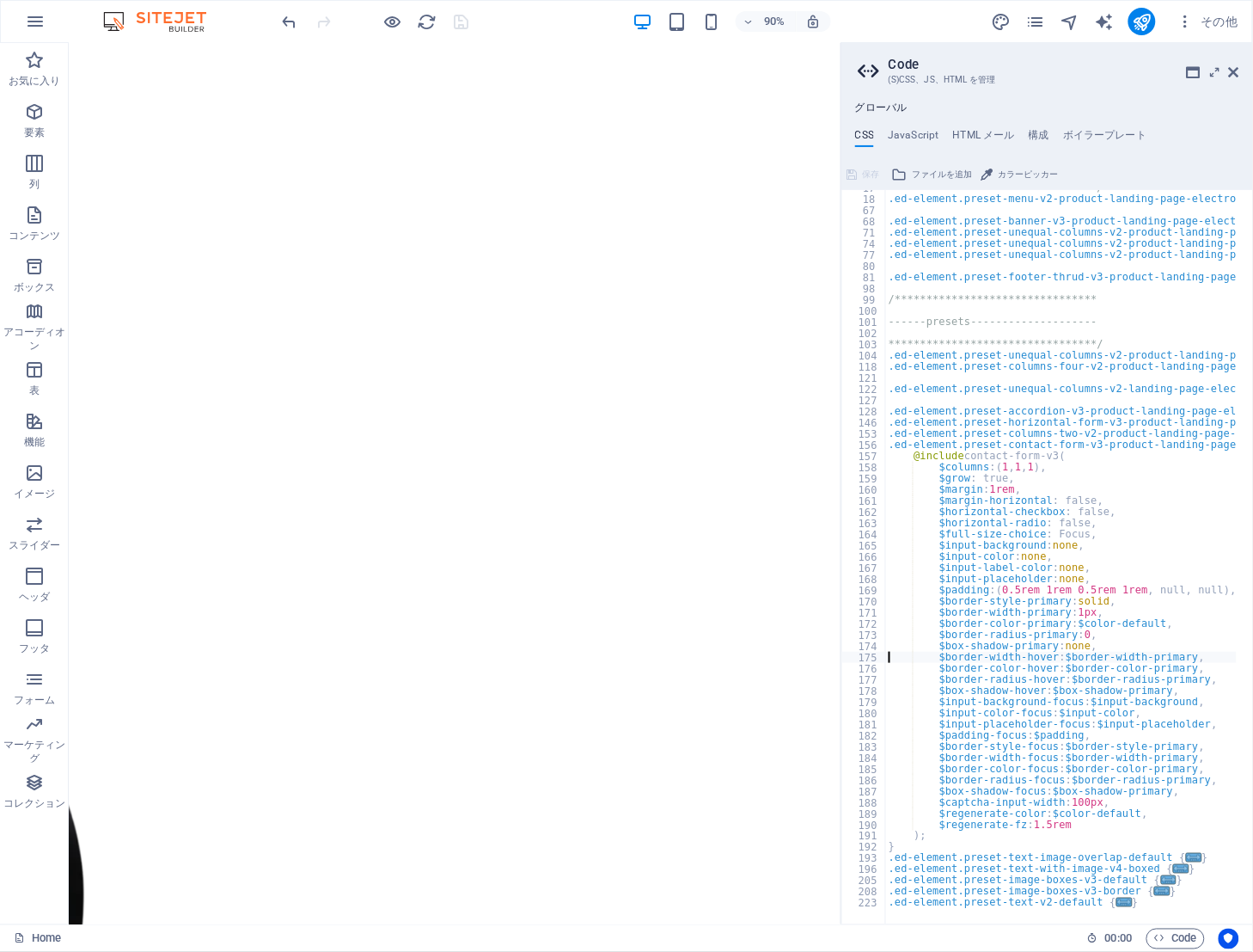
scroll to position [185, 0]
drag, startPoint x: 1234, startPoint y: 73, endPoint x: 1087, endPoint y: 21, distance: 155.9
click at [1234, 73] on icon at bounding box center [1235, 72] width 11 height 14
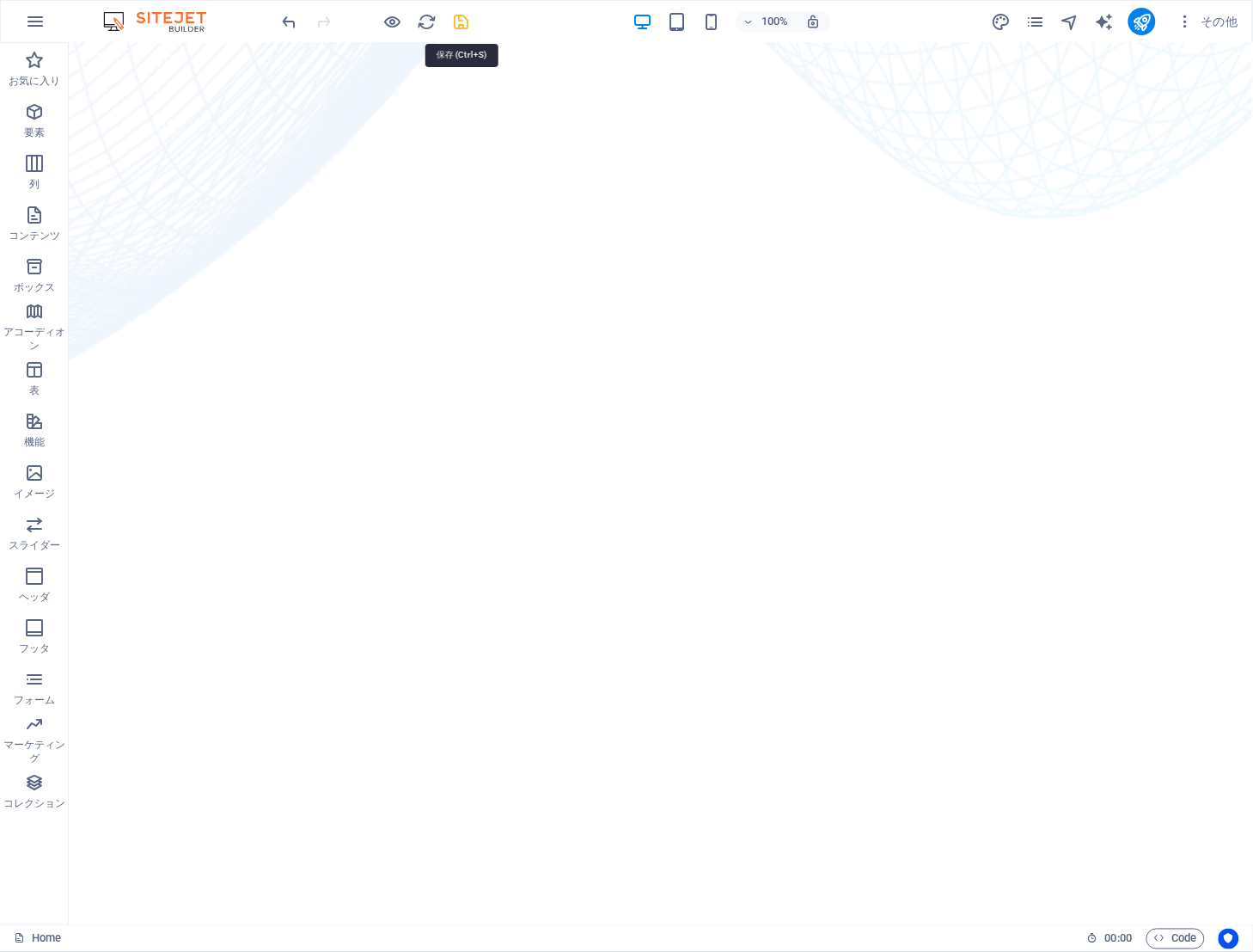
click at [462, 16] on icon "save" at bounding box center [462, 22] width 20 height 20
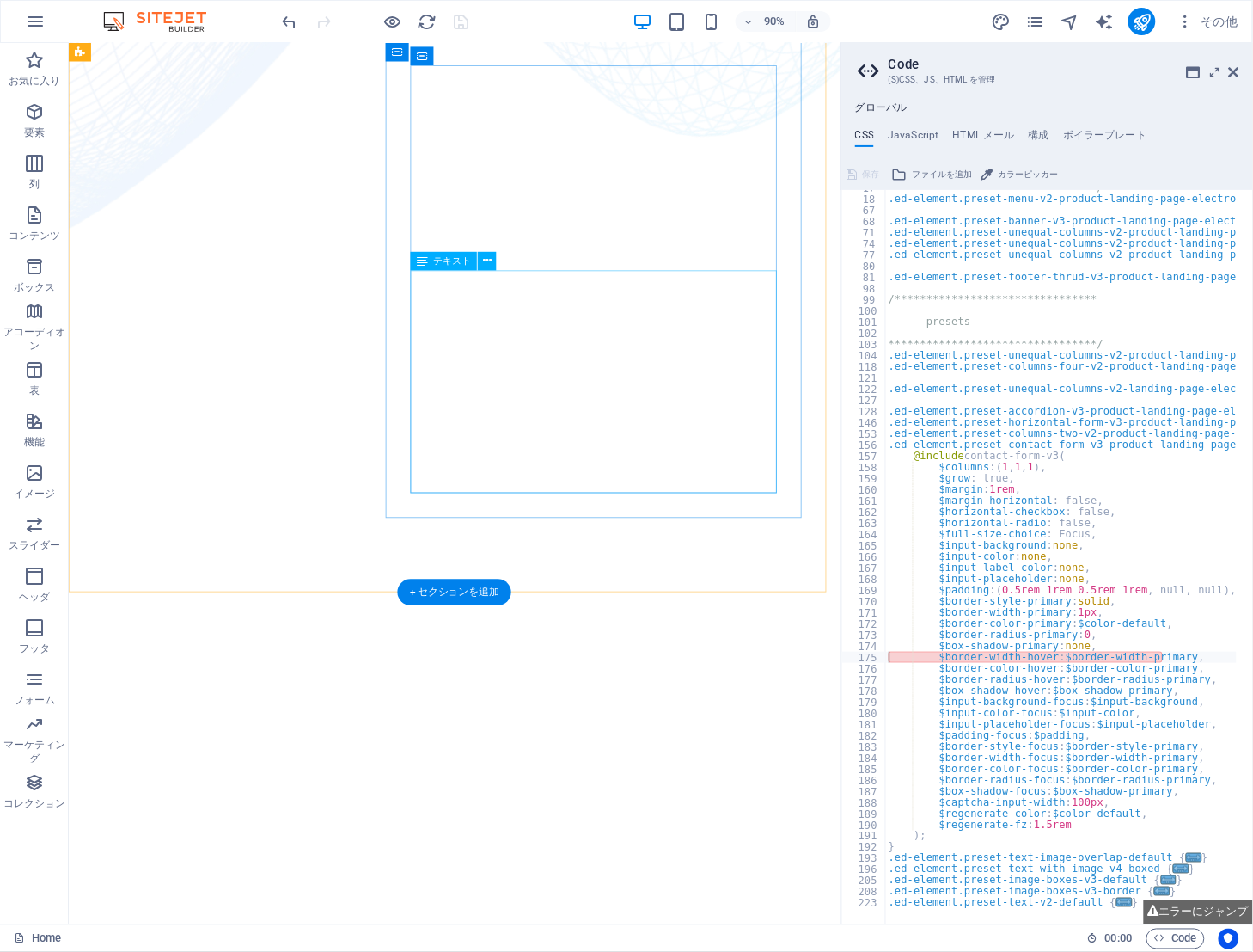
scroll to position [645, 0]
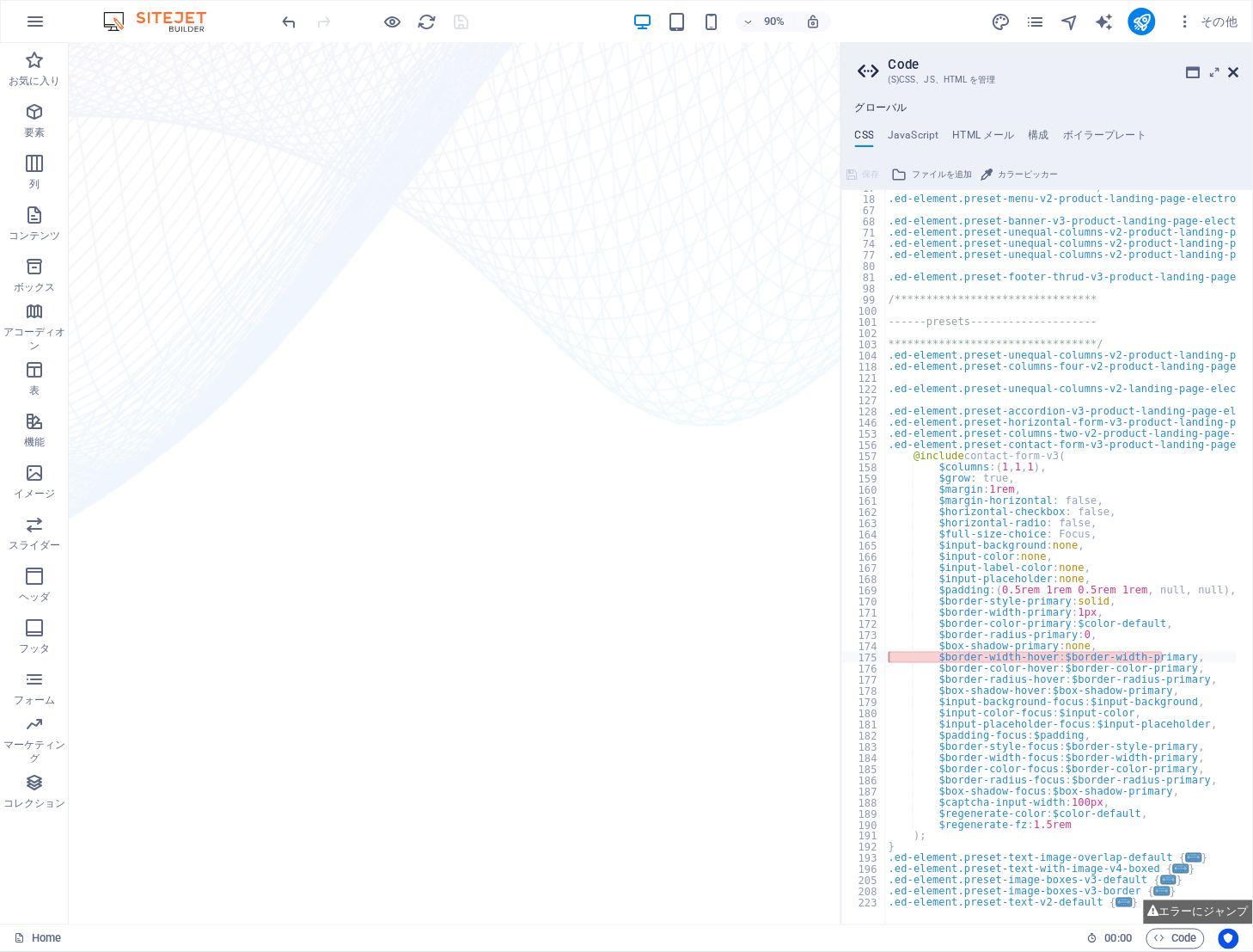
click at [1236, 69] on icon at bounding box center [1235, 72] width 11 height 14
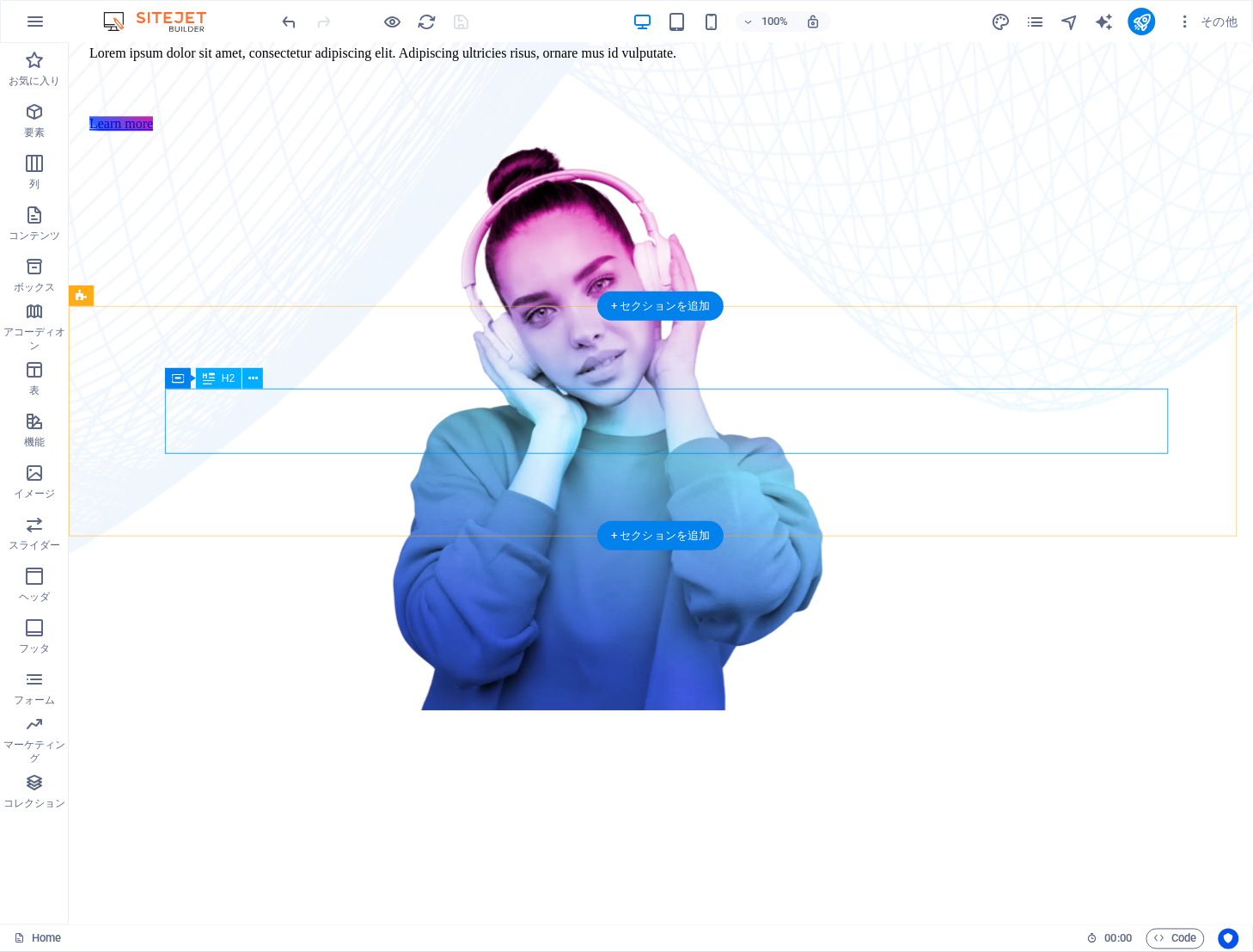
scroll to position [1289, 0]
